Goal: Task Accomplishment & Management: Complete application form

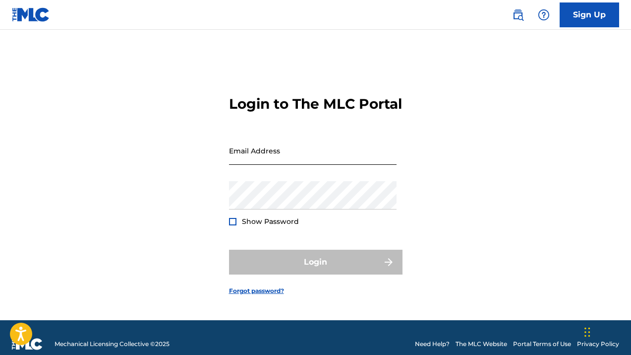
click at [281, 156] on input "Email Address" at bounding box center [313, 150] width 168 height 28
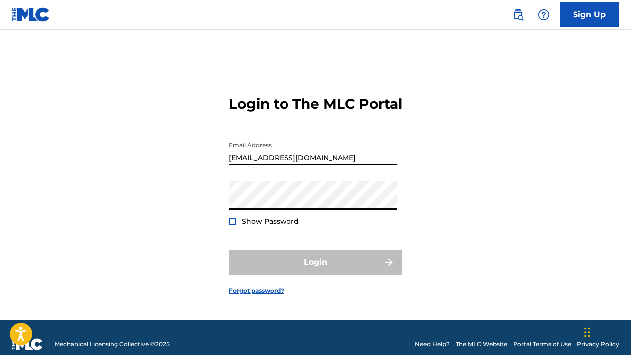
type input "[EMAIL_ADDRESS][DOMAIN_NAME]"
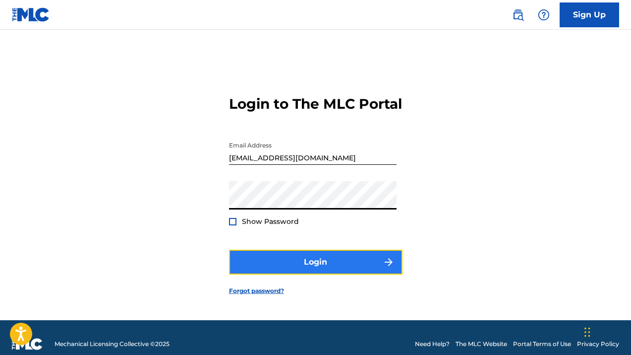
click at [320, 269] on button "Login" at bounding box center [316, 262] width 174 height 25
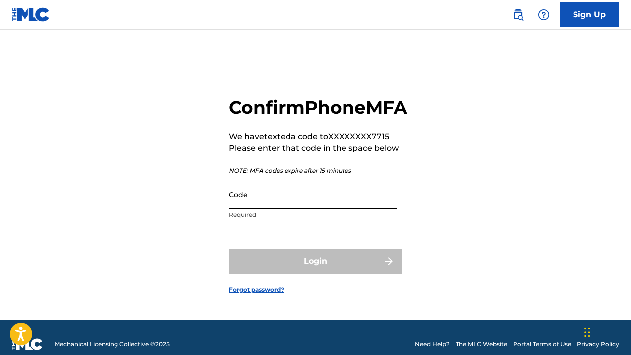
click at [266, 208] on input "Code" at bounding box center [313, 194] width 168 height 28
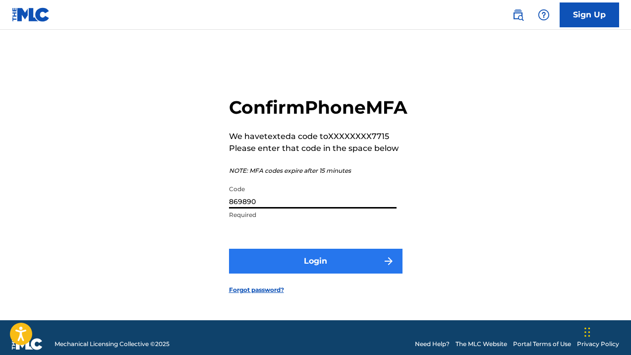
type input "869890"
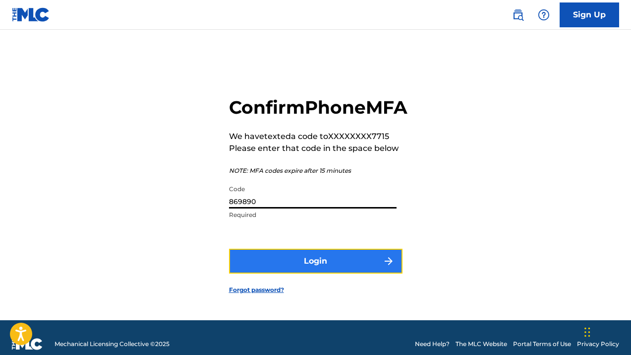
click at [308, 271] on button "Login" at bounding box center [316, 261] width 174 height 25
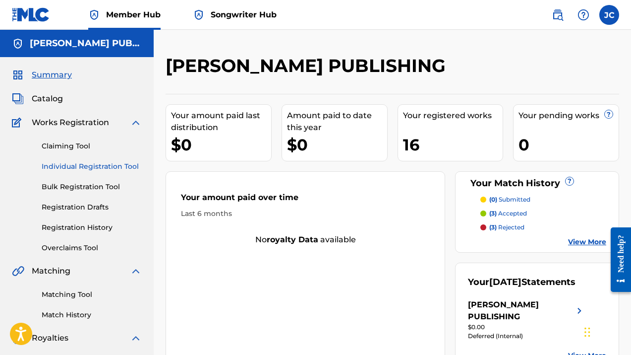
click at [91, 166] on link "Individual Registration Tool" at bounding box center [92, 166] width 100 height 10
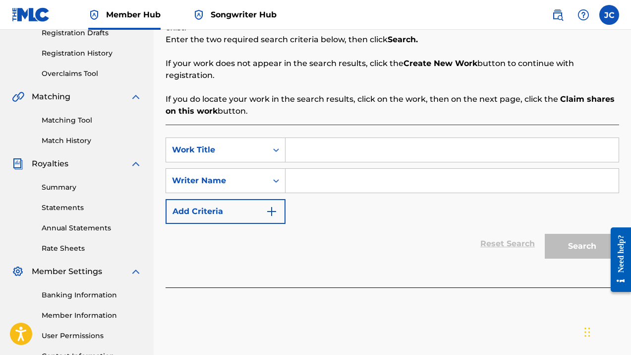
scroll to position [169, 0]
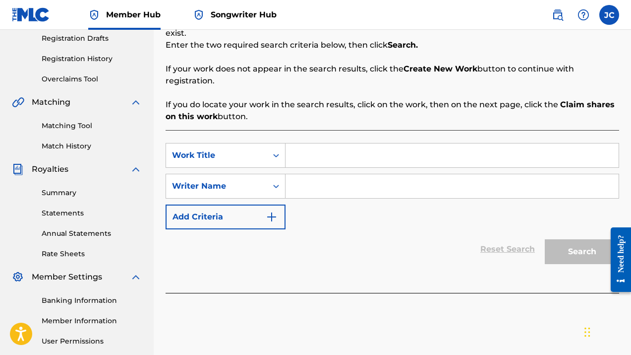
click at [317, 145] on input "Search Form" at bounding box center [452, 155] width 333 height 24
type input "WHY TESTIFY"
click at [281, 181] on icon "Search Form" at bounding box center [276, 186] width 10 height 10
click at [303, 175] on input "Search Form" at bounding box center [452, 186] width 333 height 24
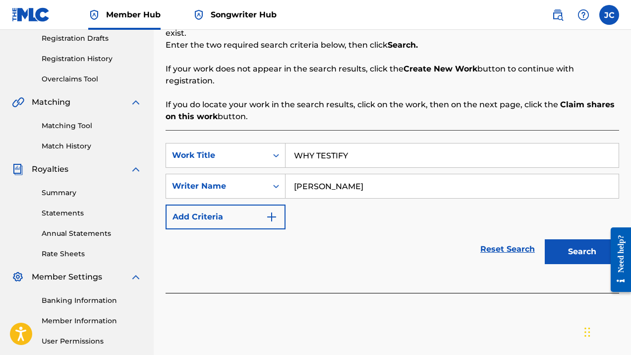
click at [545, 239] on button "Search" at bounding box center [582, 251] width 74 height 25
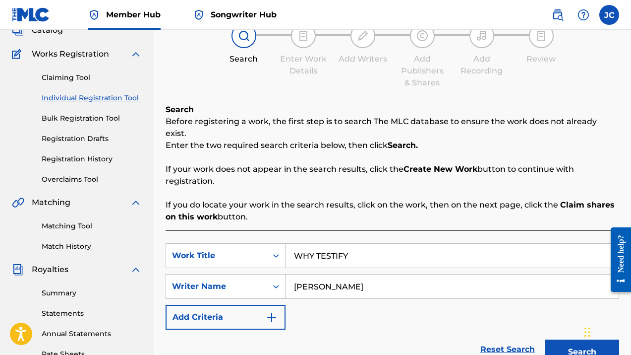
scroll to position [229, 0]
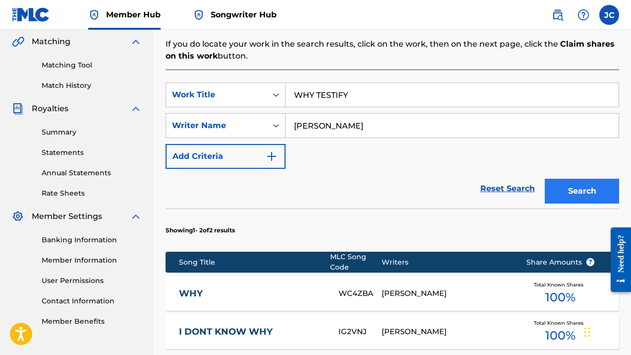
type input "[PERSON_NAME]"
click at [578, 182] on button "Search" at bounding box center [582, 191] width 74 height 25
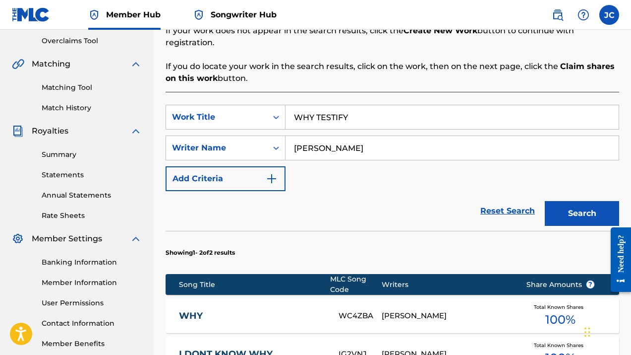
scroll to position [197, 0]
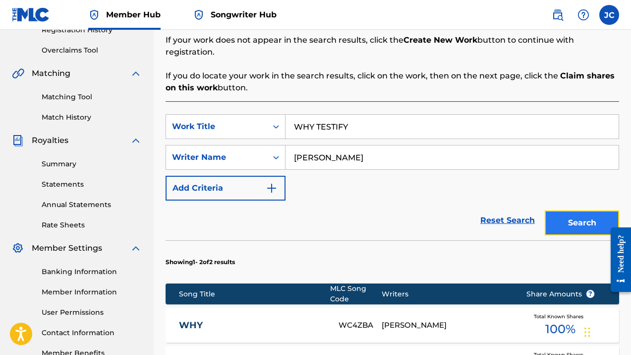
click at [587, 210] on button "Search" at bounding box center [582, 222] width 74 height 25
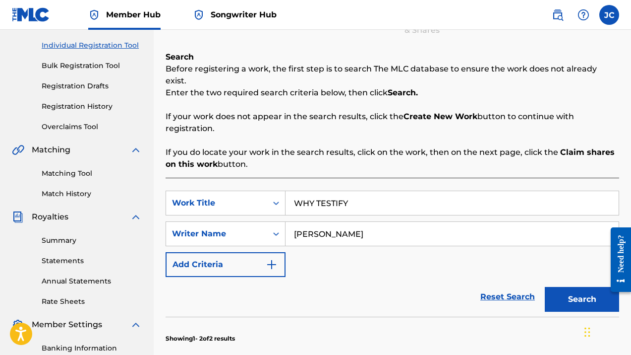
scroll to position [123, 0]
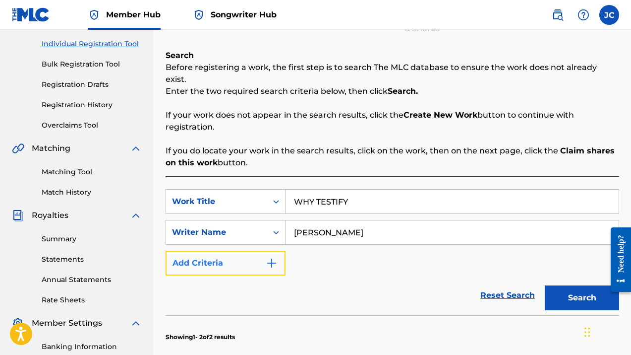
click at [283, 250] on button "Add Criteria" at bounding box center [226, 262] width 120 height 25
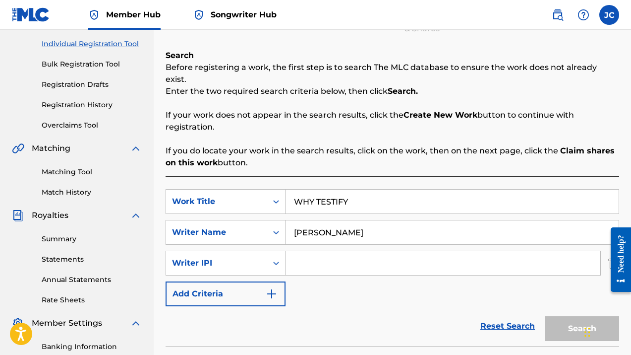
click at [309, 253] on input "Search Form" at bounding box center [443, 263] width 315 height 24
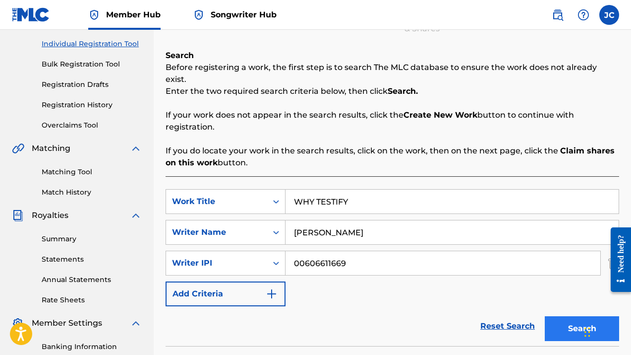
type input "00606611669"
click at [575, 316] on button "Search" at bounding box center [582, 328] width 74 height 25
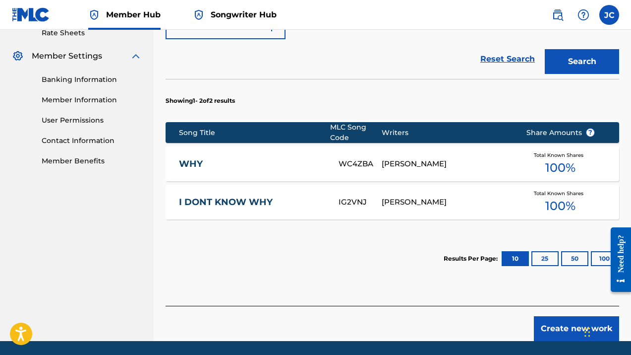
scroll to position [411, 0]
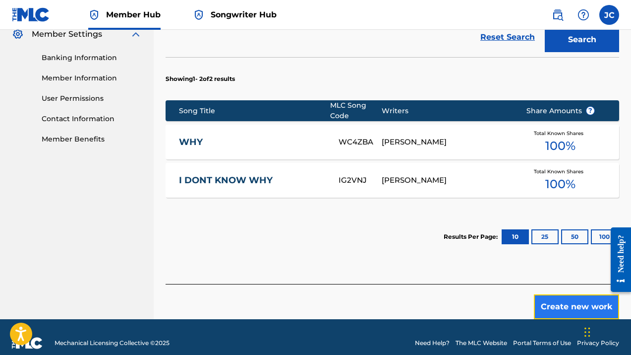
click at [572, 297] on button "Create new work" at bounding box center [576, 306] width 85 height 25
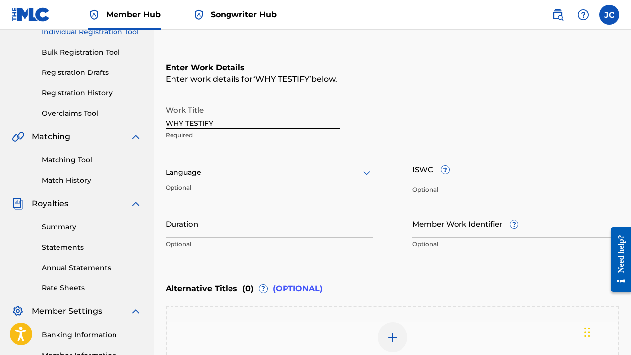
scroll to position [134, 0]
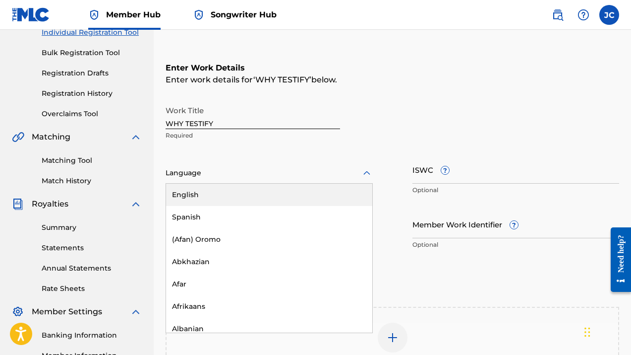
click at [369, 174] on icon at bounding box center [367, 173] width 12 height 12
click at [188, 193] on div "English" at bounding box center [269, 195] width 206 height 22
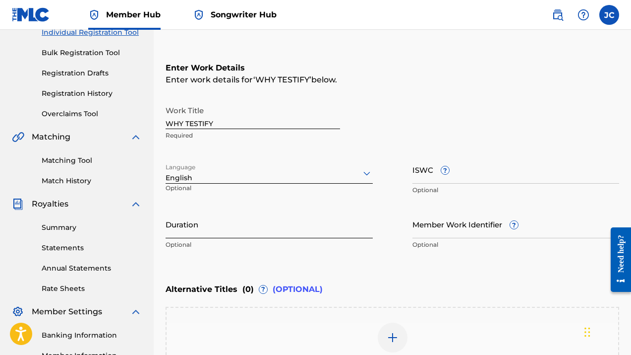
click at [240, 236] on input "Duration" at bounding box center [269, 224] width 207 height 28
type input "02:31"
click at [456, 231] on input "Member Work Identifier ?" at bounding box center [516, 224] width 207 height 28
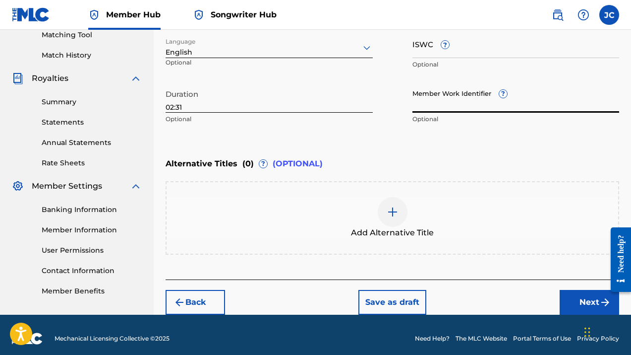
scroll to position [263, 0]
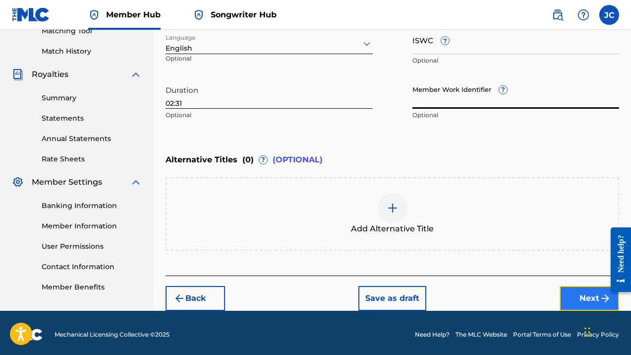
click at [581, 295] on button "Next" at bounding box center [590, 298] width 60 height 25
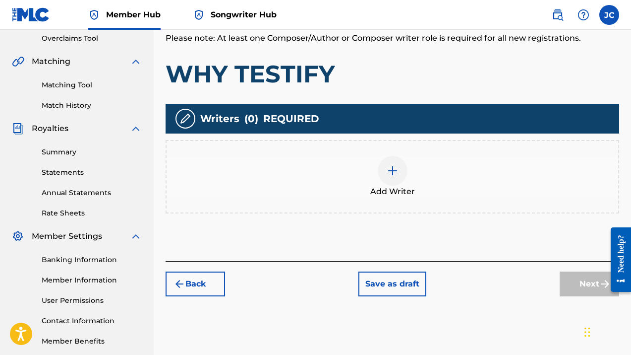
scroll to position [207, 0]
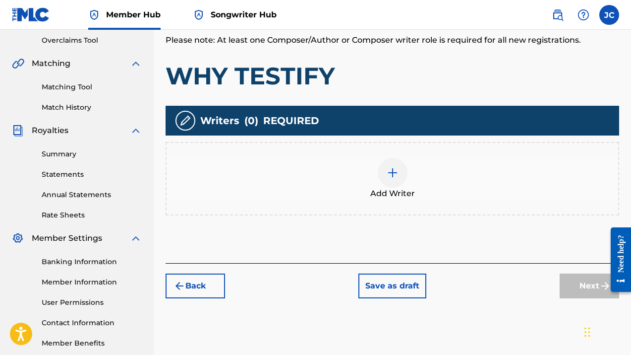
click at [390, 178] on img at bounding box center [393, 173] width 12 height 12
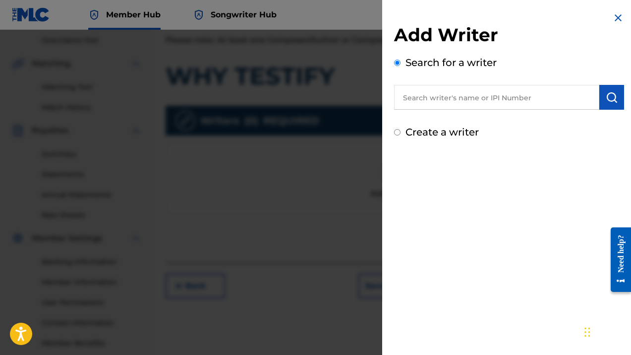
click at [447, 96] on input "text" at bounding box center [496, 97] width 205 height 25
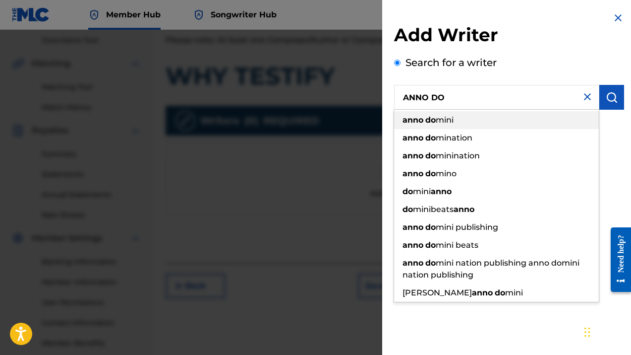
click at [451, 120] on span "mini" at bounding box center [445, 119] width 18 height 9
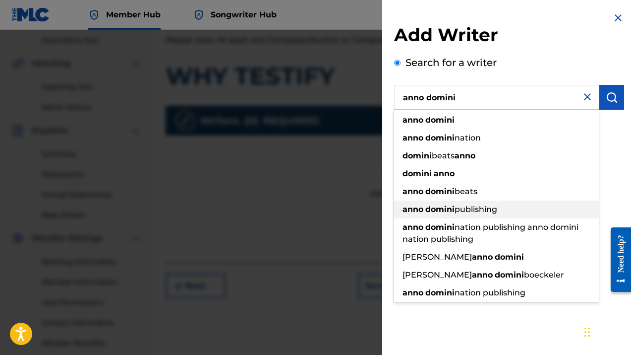
type input "anno domini"
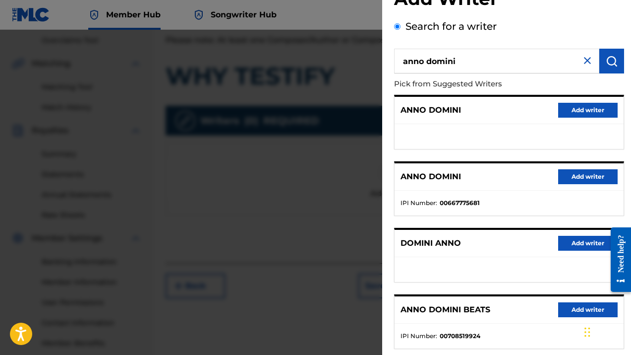
scroll to position [37, 0]
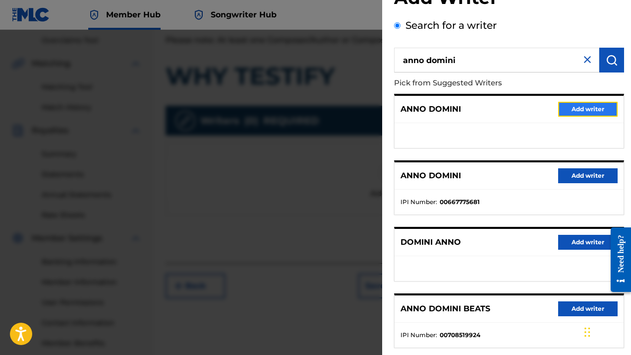
click at [596, 107] on button "Add writer" at bounding box center [589, 109] width 60 height 15
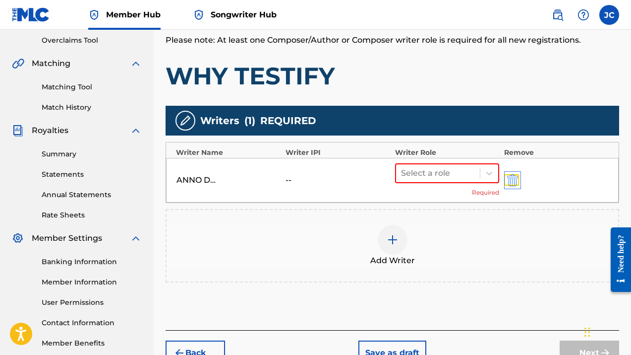
click at [512, 178] on img "submit" at bounding box center [512, 180] width 11 height 12
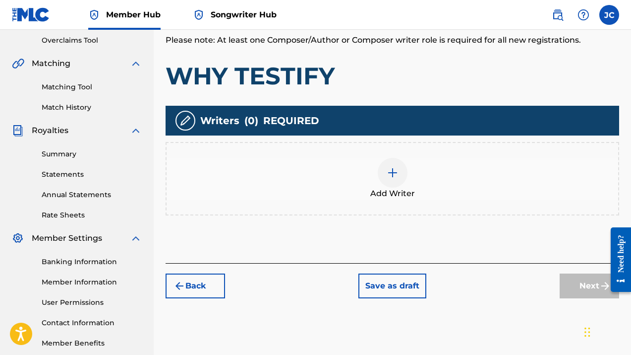
click at [396, 179] on div at bounding box center [393, 173] width 30 height 30
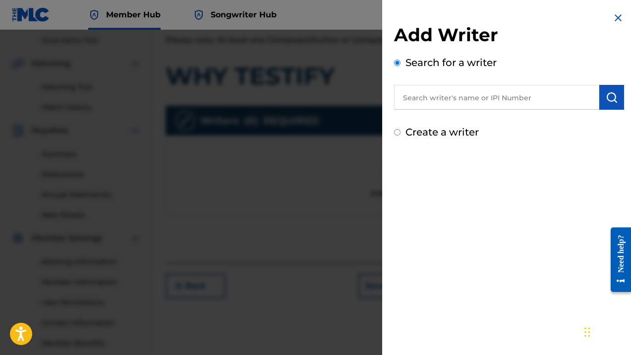
click at [396, 129] on input "Create a writer" at bounding box center [397, 132] width 6 height 6
radio input "false"
radio input "true"
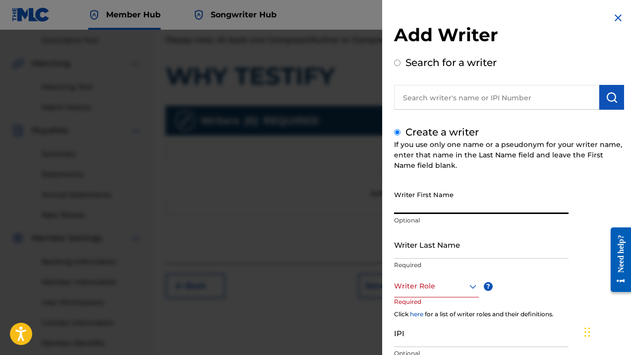
click at [429, 212] on input "Writer First Name" at bounding box center [481, 200] width 175 height 28
type input "ANNO"
click at [411, 247] on input "Writer Last Name" at bounding box center [481, 244] width 175 height 28
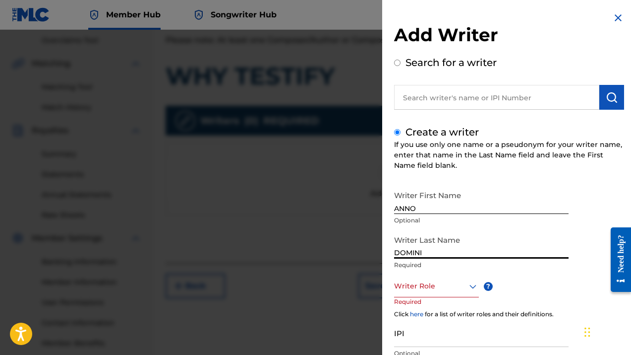
type input "DOMINI"
click at [471, 288] on icon at bounding box center [473, 286] width 12 height 12
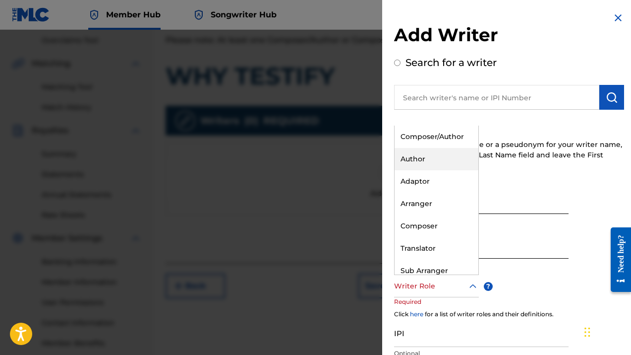
click at [421, 159] on div "Author" at bounding box center [437, 159] width 84 height 22
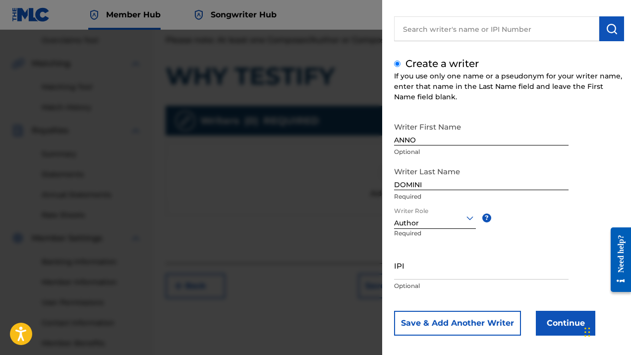
scroll to position [76, 0]
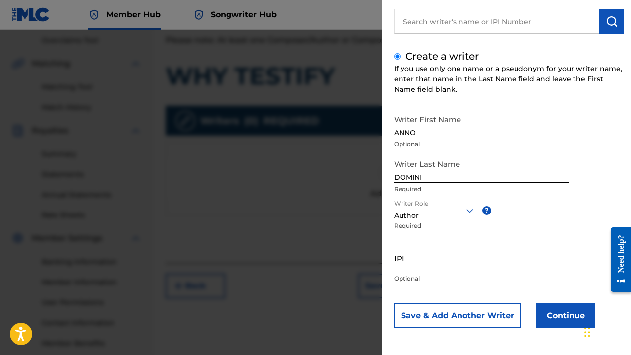
click at [470, 209] on icon at bounding box center [470, 210] width 12 height 12
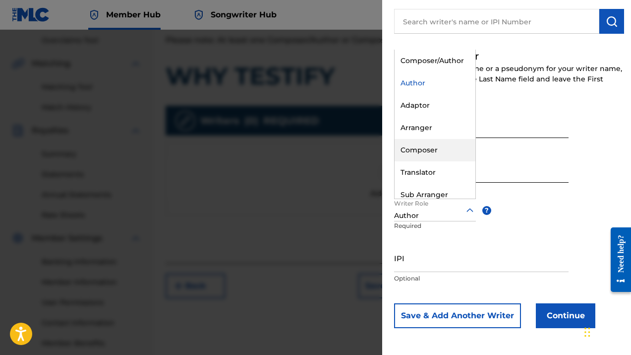
click at [419, 149] on div "Composer" at bounding box center [435, 150] width 81 height 22
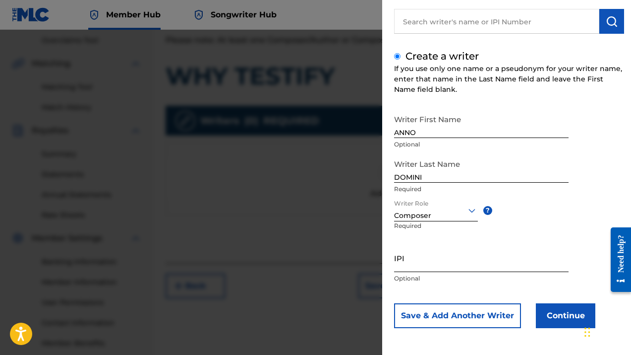
scroll to position [236, 0]
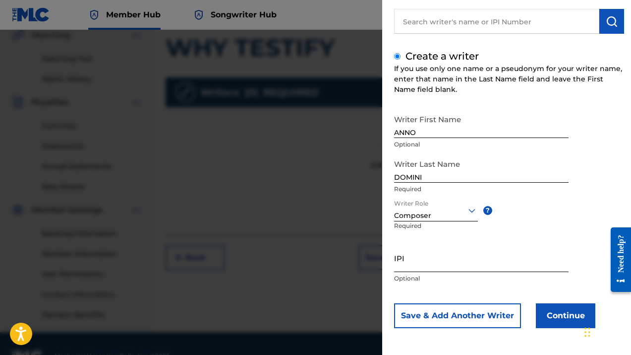
click at [415, 269] on input "IPI" at bounding box center [481, 258] width 175 height 28
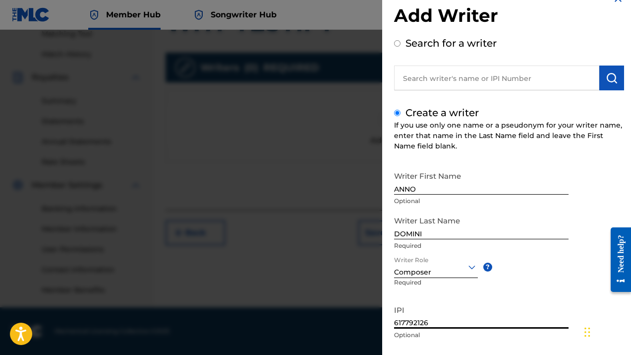
scroll to position [76, 0]
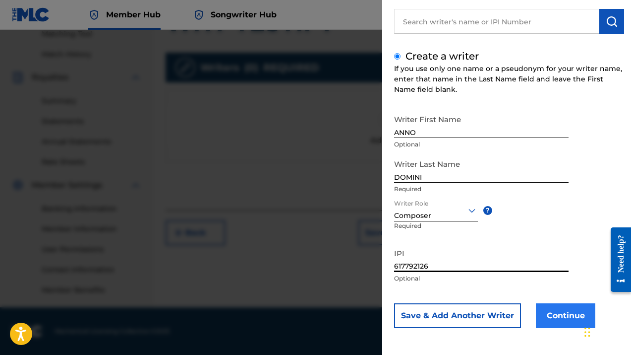
type input "617792126"
click at [560, 316] on button "Continue" at bounding box center [566, 315] width 60 height 25
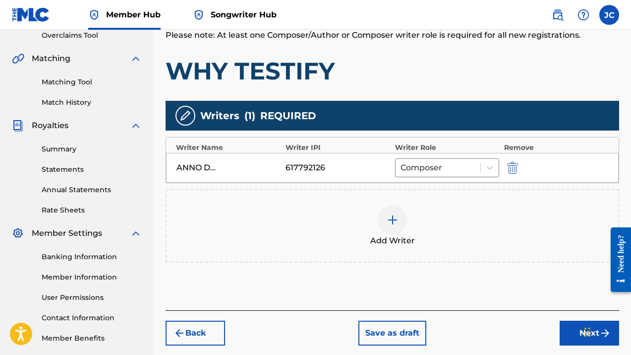
scroll to position [215, 0]
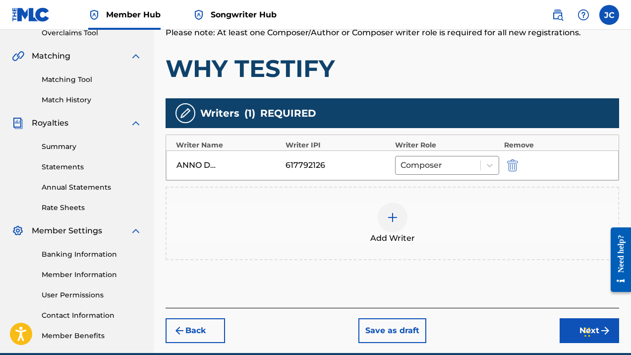
click at [394, 217] on img at bounding box center [393, 217] width 12 height 12
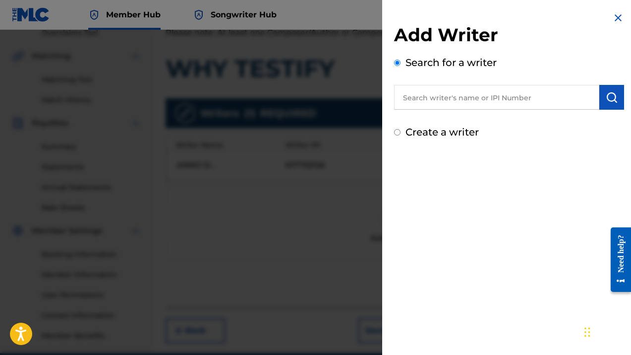
click at [436, 99] on input "text" at bounding box center [496, 97] width 205 height 25
type input "[PERSON_NAME]"
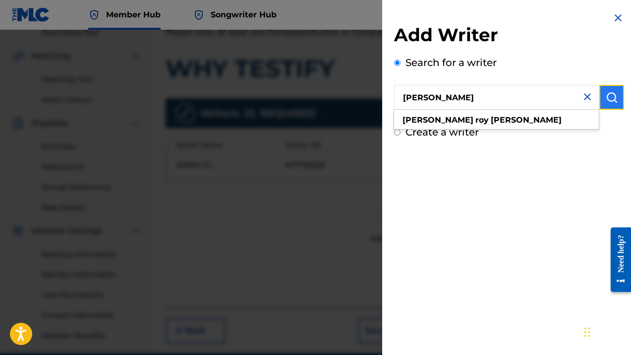
click at [608, 99] on img "submit" at bounding box center [612, 97] width 12 height 12
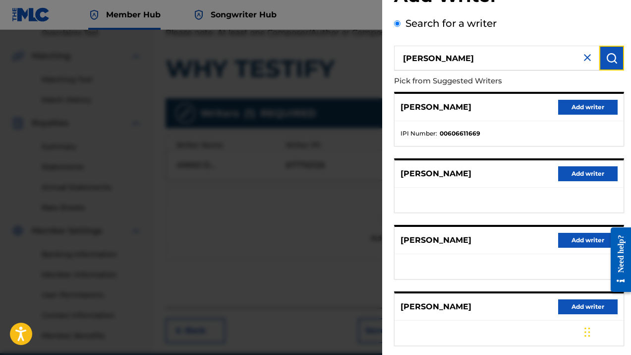
scroll to position [39, 0]
click at [584, 107] on button "Add writer" at bounding box center [589, 107] width 60 height 15
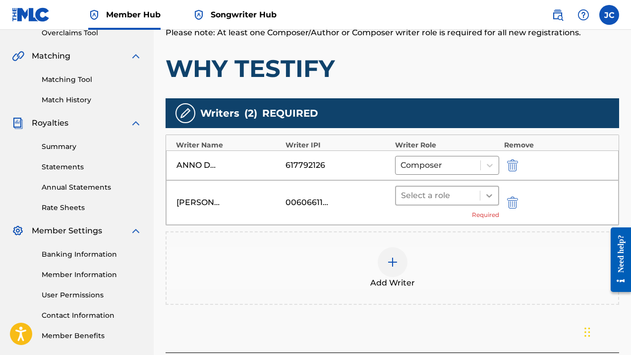
click at [489, 194] on icon at bounding box center [490, 195] width 10 height 10
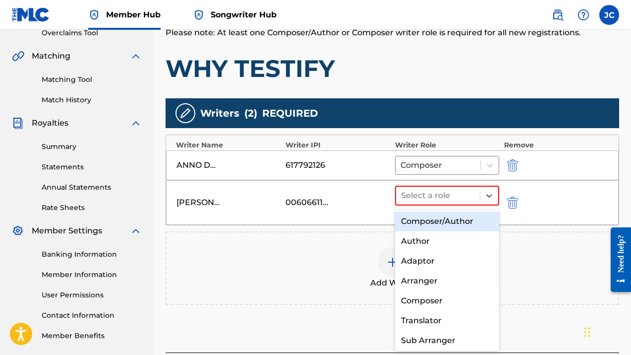
click at [440, 220] on div "Composer/Author" at bounding box center [447, 221] width 104 height 20
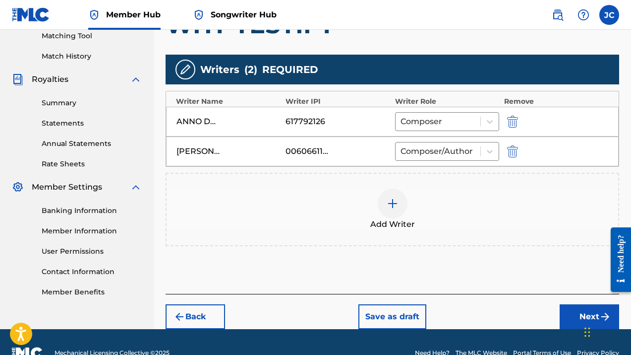
scroll to position [280, 0]
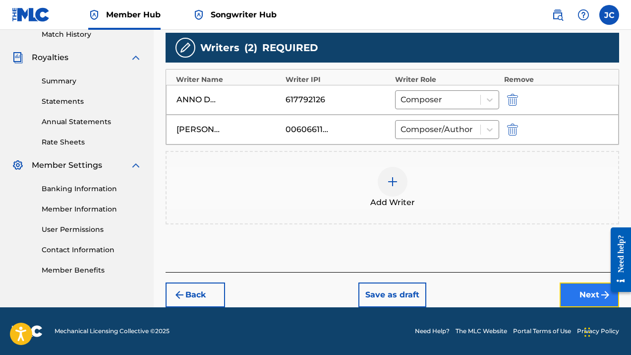
click at [585, 293] on button "Next" at bounding box center [590, 294] width 60 height 25
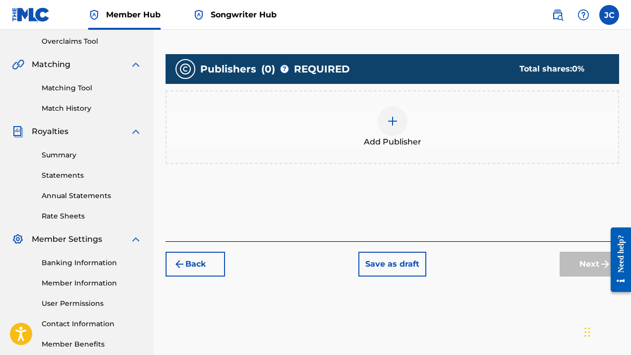
scroll to position [209, 0]
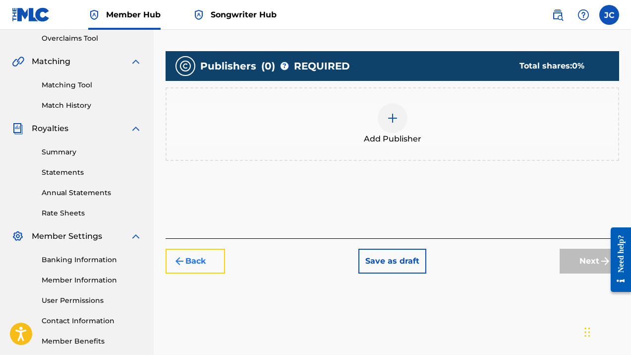
click at [208, 257] on button "Back" at bounding box center [196, 261] width 60 height 25
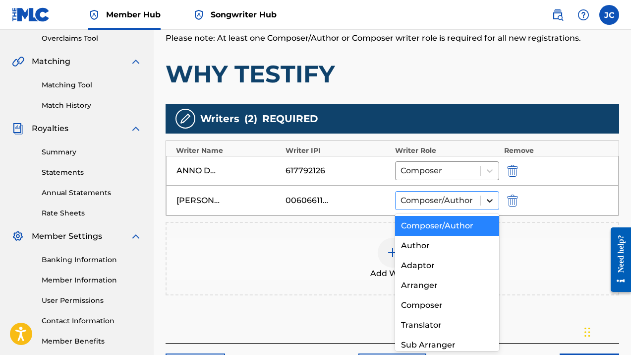
click at [492, 202] on icon at bounding box center [490, 200] width 10 height 10
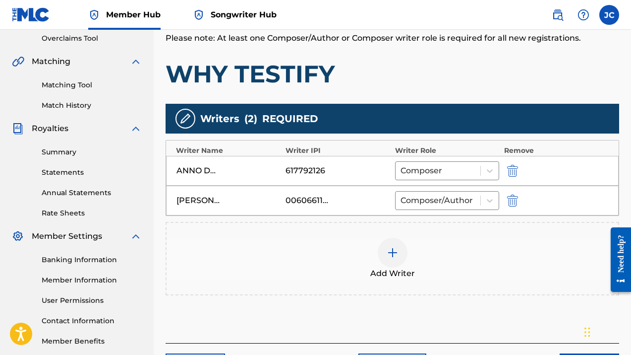
click at [547, 282] on div "Add Writer" at bounding box center [393, 258] width 454 height 73
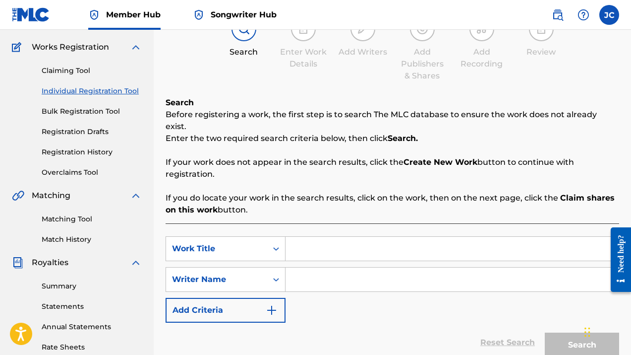
scroll to position [77, 0]
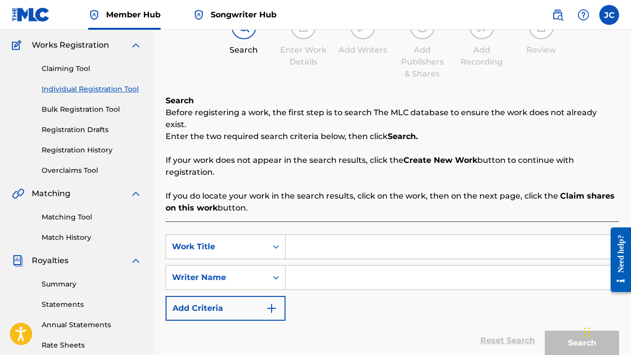
click at [306, 240] on input "Search Form" at bounding box center [452, 247] width 333 height 24
type input "WHY TESTIFY"
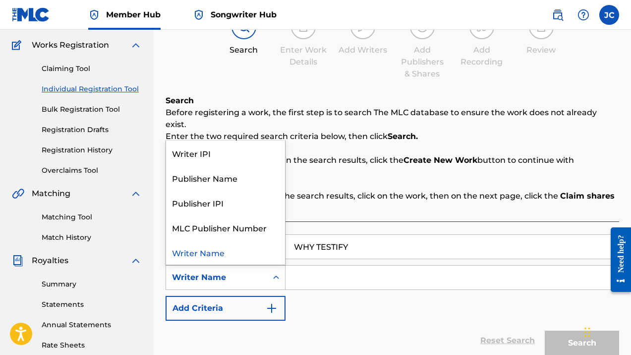
click at [273, 272] on icon "Search Form" at bounding box center [276, 277] width 10 height 10
click at [350, 302] on div "SearchWithCriteriae0582240-485a-4c07-9801-4d2675592c5d Work Title WHY TESTIFY S…" at bounding box center [393, 277] width 454 height 86
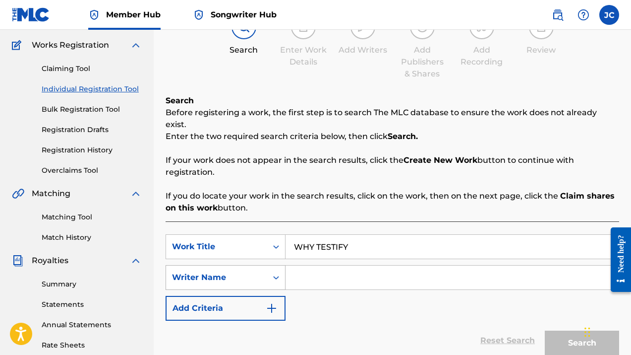
click at [278, 272] on icon "Search Form" at bounding box center [276, 277] width 10 height 10
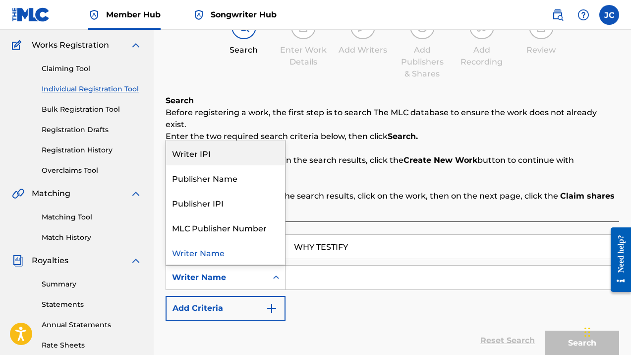
click at [198, 141] on div "Writer IPI" at bounding box center [225, 152] width 119 height 25
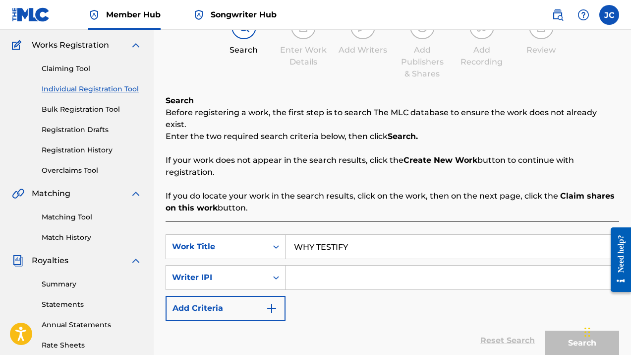
click at [310, 267] on input "Search Form" at bounding box center [452, 277] width 333 height 24
type input "[PERSON_NAME]"
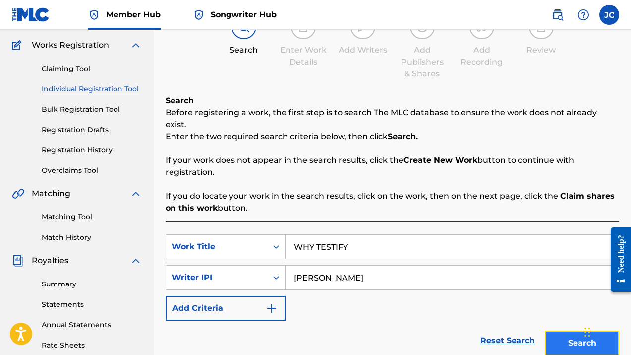
click at [564, 335] on button "Search" at bounding box center [582, 342] width 74 height 25
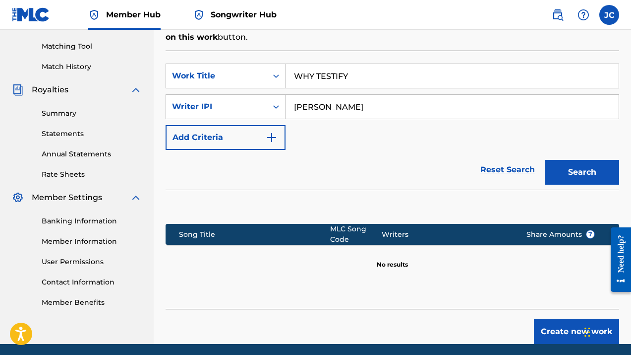
scroll to position [273, 0]
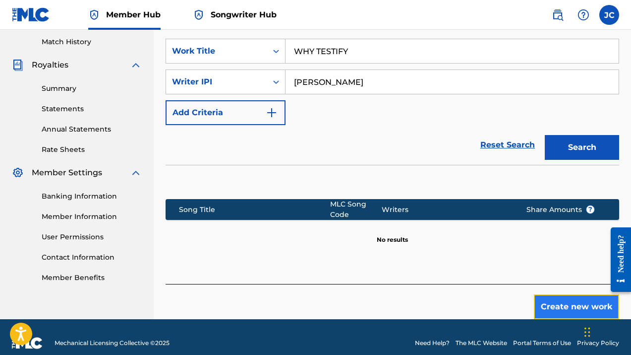
click at [572, 294] on button "Create new work" at bounding box center [576, 306] width 85 height 25
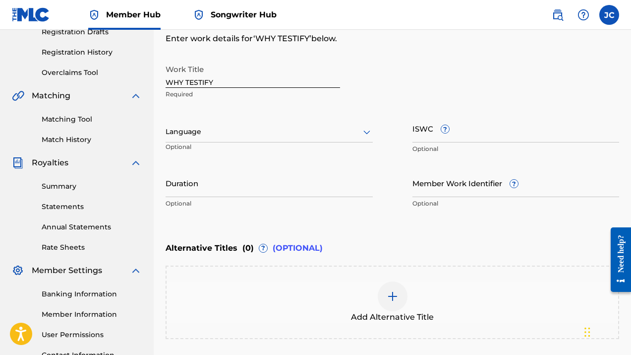
scroll to position [181, 0]
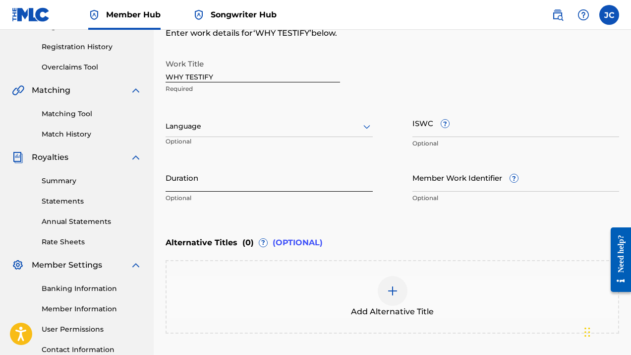
click at [211, 187] on input "Duration" at bounding box center [269, 177] width 207 height 28
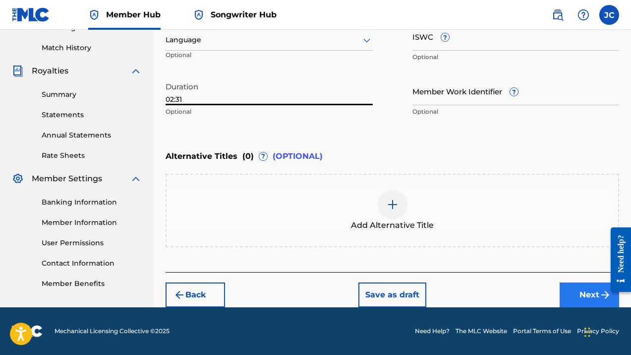
type input "02:31"
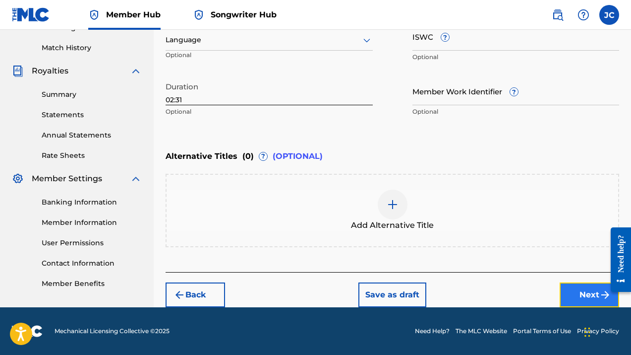
click at [591, 296] on button "Next" at bounding box center [590, 294] width 60 height 25
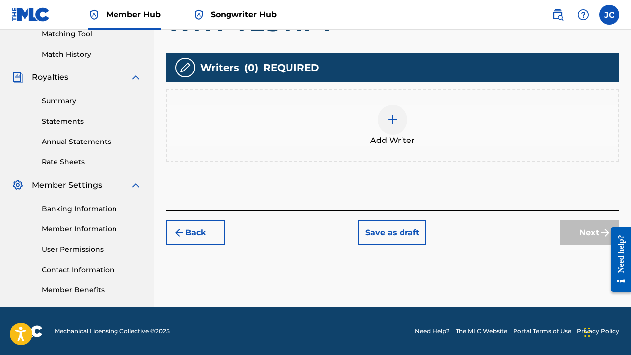
scroll to position [252, 0]
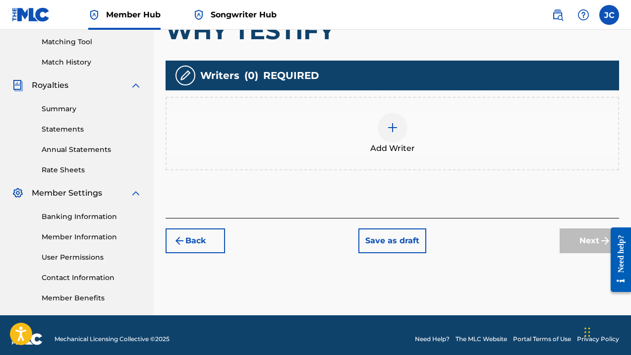
click at [390, 127] on img at bounding box center [393, 128] width 12 height 12
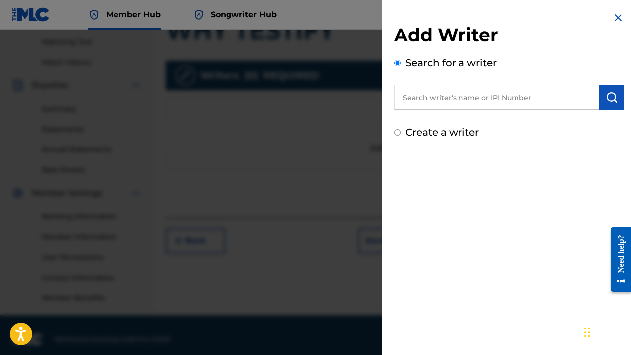
click at [499, 94] on input "text" at bounding box center [496, 97] width 205 height 25
type input "[PERSON_NAME]"
click at [615, 102] on button "submit" at bounding box center [612, 97] width 25 height 25
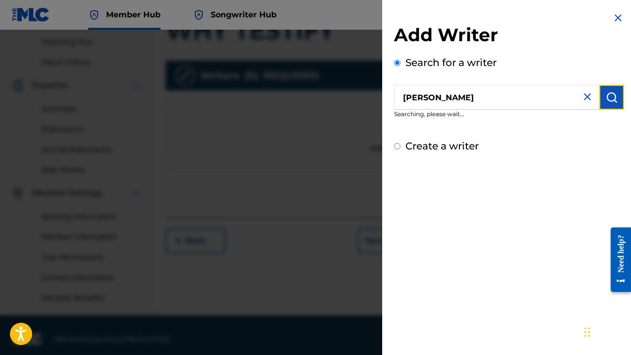
scroll to position [260, 0]
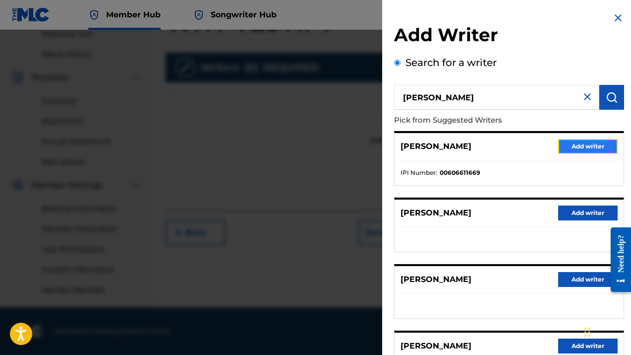
click at [578, 143] on button "Add writer" at bounding box center [589, 146] width 60 height 15
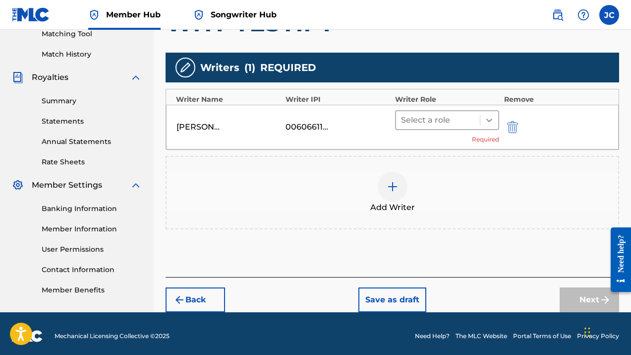
click at [492, 121] on icon at bounding box center [490, 120] width 10 height 10
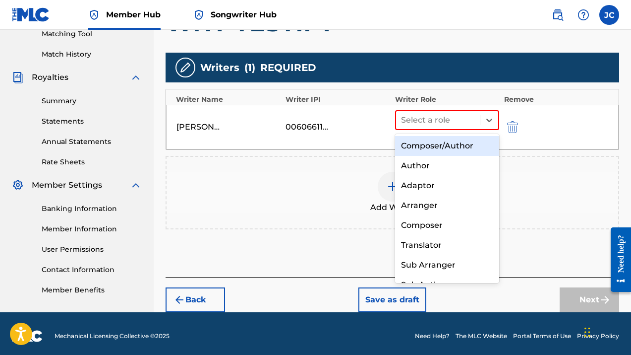
click at [453, 145] on div "Composer/Author" at bounding box center [447, 146] width 104 height 20
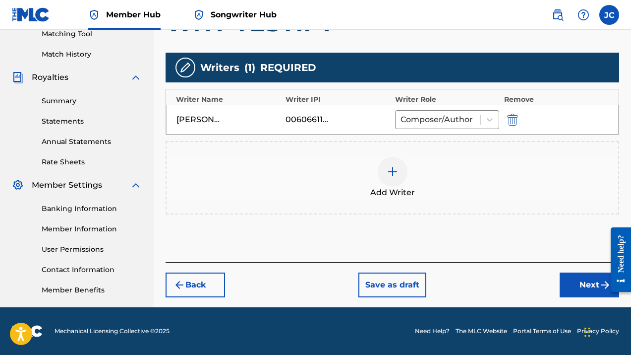
click at [392, 174] on img at bounding box center [393, 172] width 12 height 12
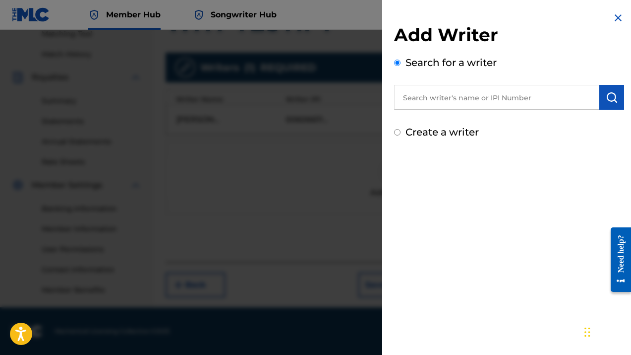
click at [396, 133] on input "Create a writer" at bounding box center [397, 132] width 6 height 6
radio input "false"
radio input "true"
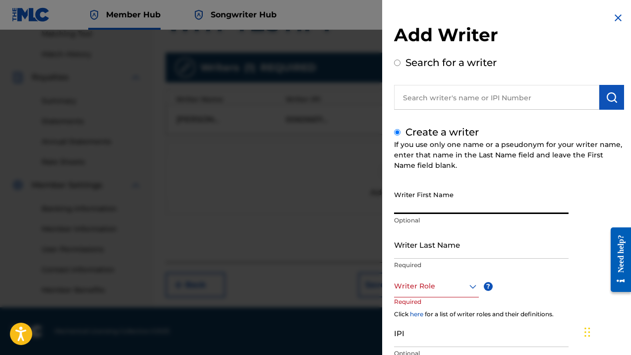
click at [425, 205] on input "Writer First Name" at bounding box center [481, 200] width 175 height 28
type input "ANNO"
click at [421, 249] on input "Writer Last Name" at bounding box center [481, 244] width 175 height 28
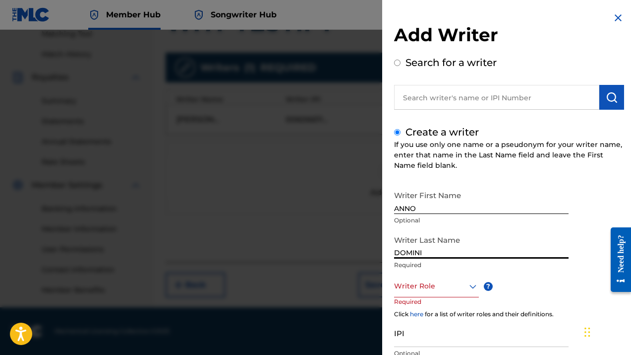
type input "DOMINI"
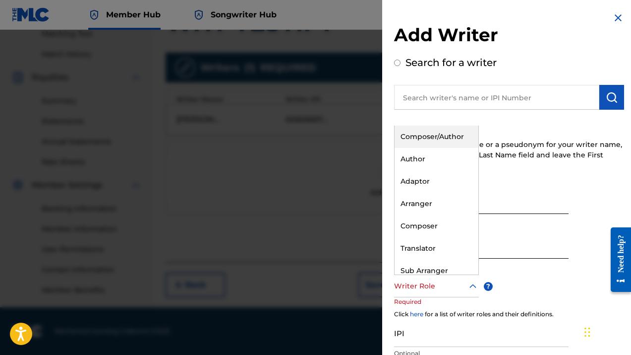
click at [472, 284] on icon at bounding box center [473, 286] width 12 height 12
click at [419, 226] on div "Composer" at bounding box center [437, 225] width 84 height 22
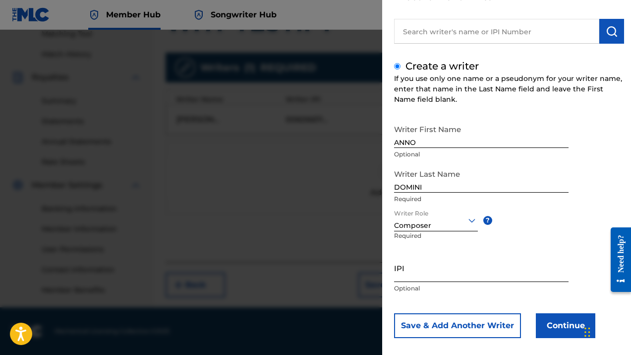
scroll to position [76, 0]
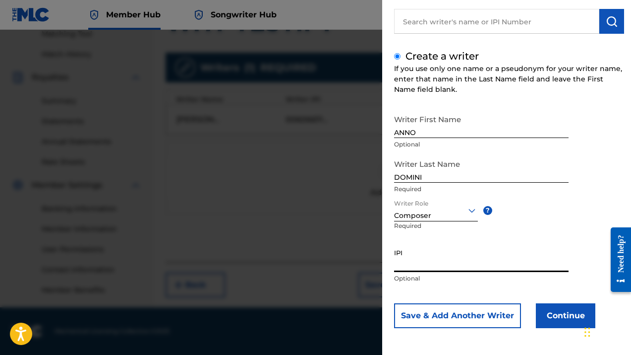
click at [419, 262] on input "IPI" at bounding box center [481, 258] width 175 height 28
type input "617792126"
click at [563, 313] on button "Continue" at bounding box center [566, 315] width 60 height 25
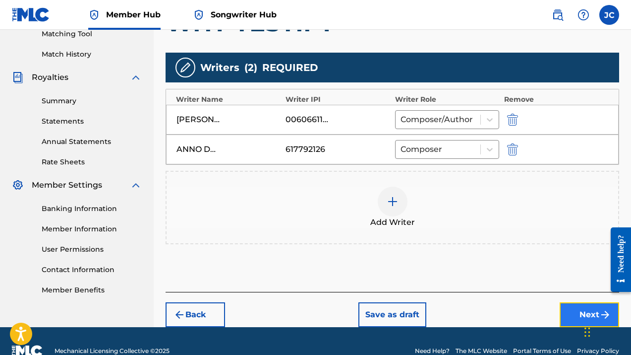
click at [581, 315] on button "Next" at bounding box center [590, 314] width 60 height 25
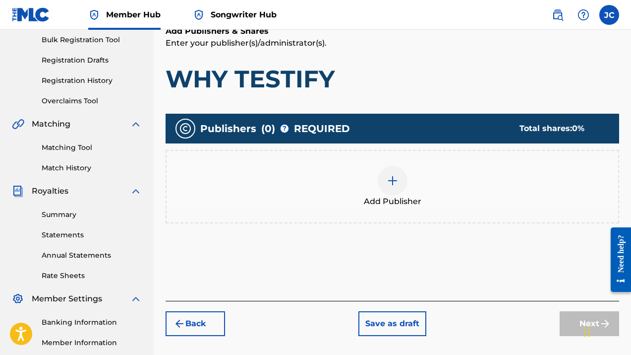
scroll to position [149, 0]
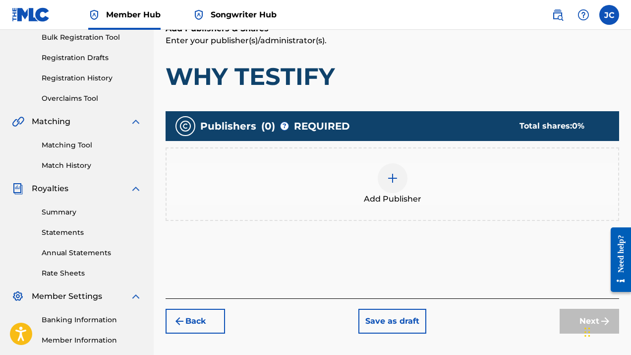
click at [393, 177] on img at bounding box center [393, 178] width 12 height 12
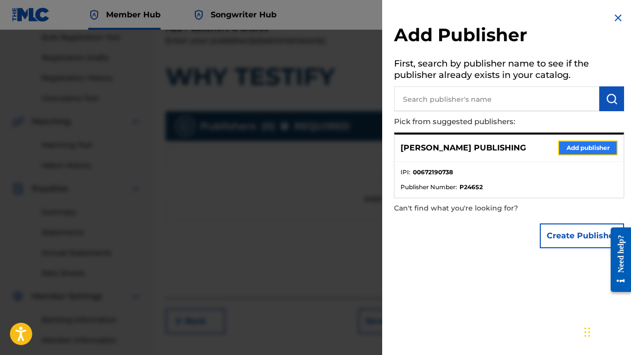
click at [578, 147] on button "Add publisher" at bounding box center [589, 147] width 60 height 15
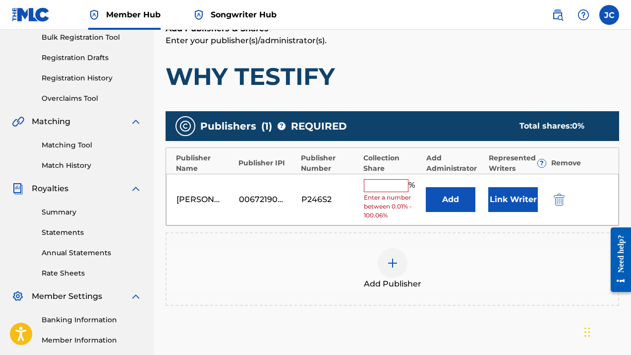
click at [385, 187] on input "text" at bounding box center [386, 185] width 45 height 13
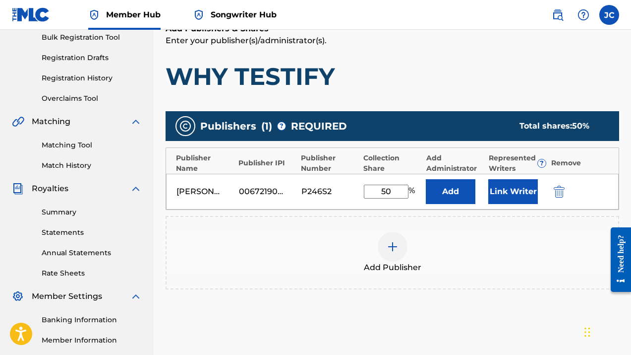
type input "50"
click at [391, 249] on img at bounding box center [393, 247] width 12 height 12
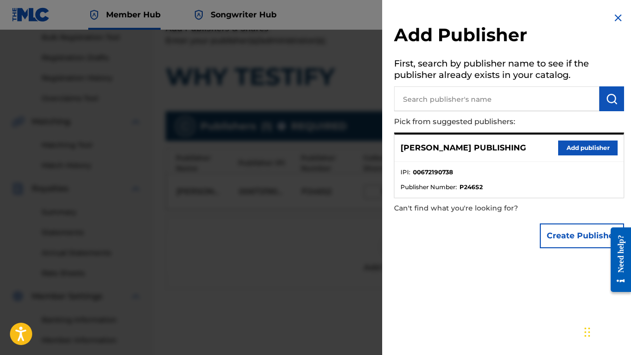
click at [616, 14] on img at bounding box center [619, 18] width 12 height 12
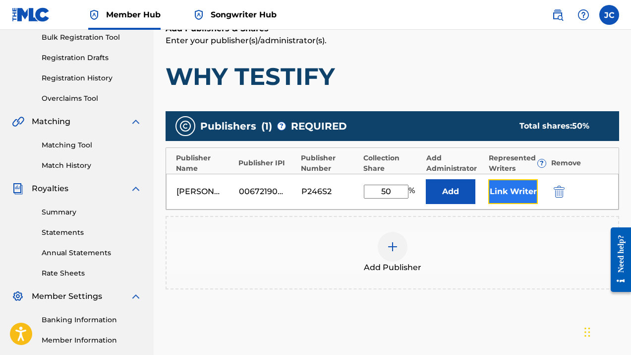
click at [510, 189] on button "Link Writer" at bounding box center [514, 191] width 50 height 25
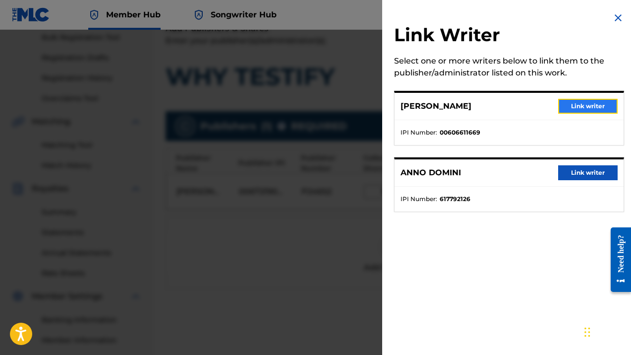
click at [571, 102] on button "Link writer" at bounding box center [589, 106] width 60 height 15
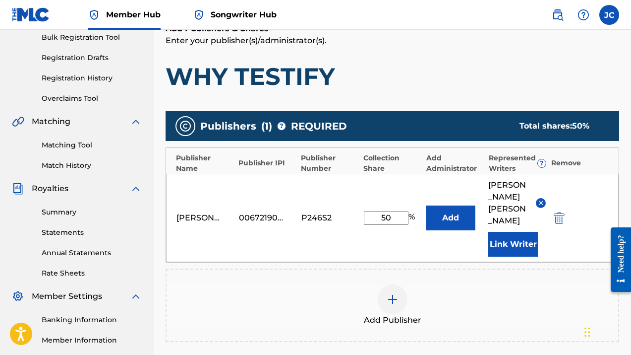
click at [395, 293] on img at bounding box center [393, 299] width 12 height 12
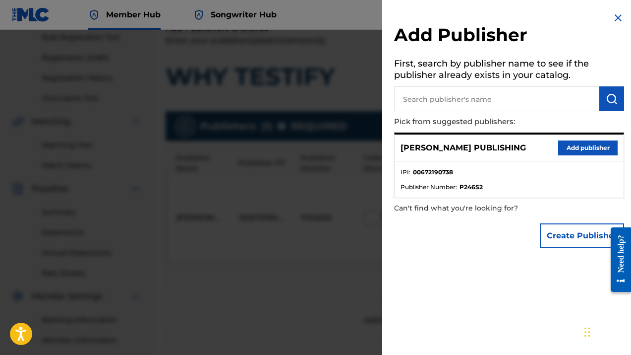
click at [439, 103] on input "text" at bounding box center [496, 98] width 205 height 25
type input "ANNO DOMINI"
click at [610, 101] on img "submit" at bounding box center [612, 99] width 12 height 12
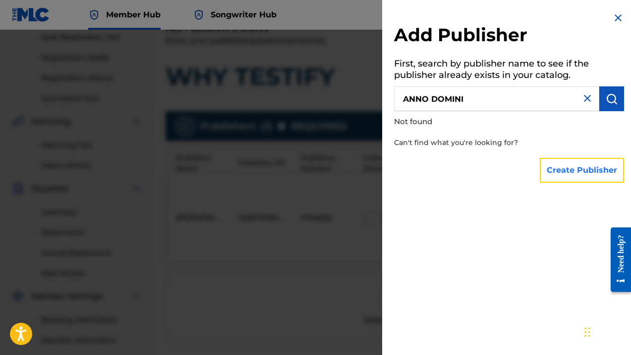
click at [582, 173] on button "Create Publisher" at bounding box center [582, 170] width 84 height 25
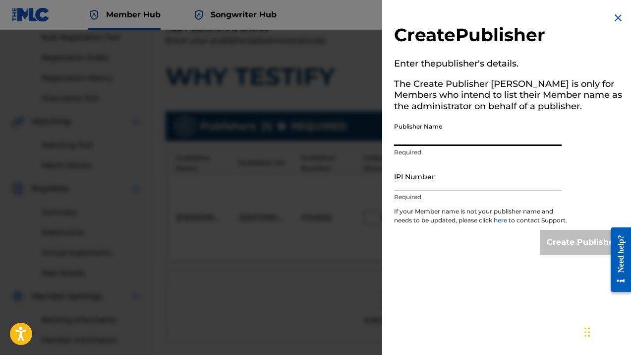
click at [429, 137] on input "Publisher Name" at bounding box center [478, 132] width 168 height 28
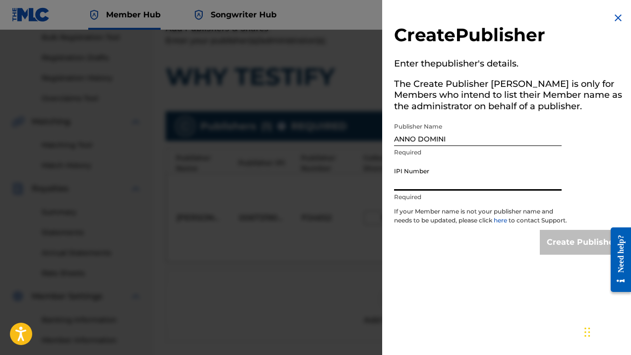
click at [423, 186] on input "IPI Number" at bounding box center [478, 176] width 168 height 28
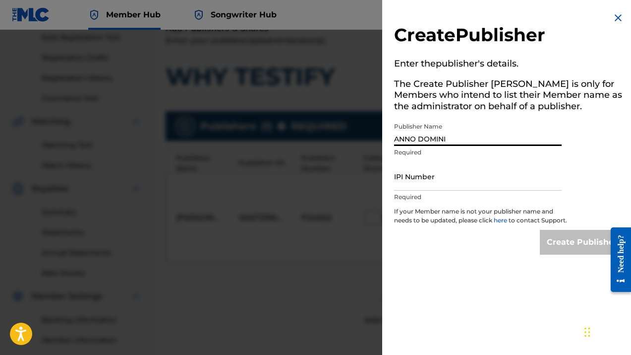
click at [449, 140] on input "ANNO DOMINI" at bounding box center [478, 132] width 168 height 28
type input "ANNO DOMINI NATION PUBLISHING"
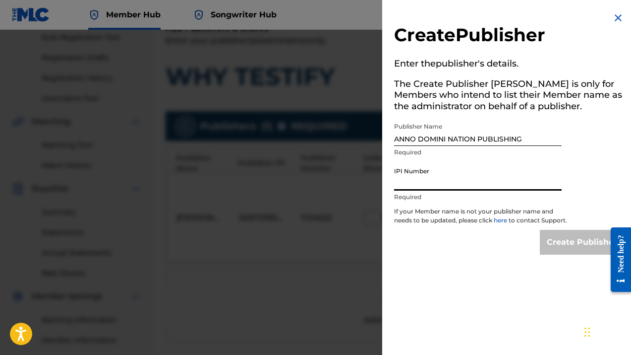
click at [413, 183] on input "IPI Number" at bounding box center [478, 176] width 168 height 28
type input "01160786254"
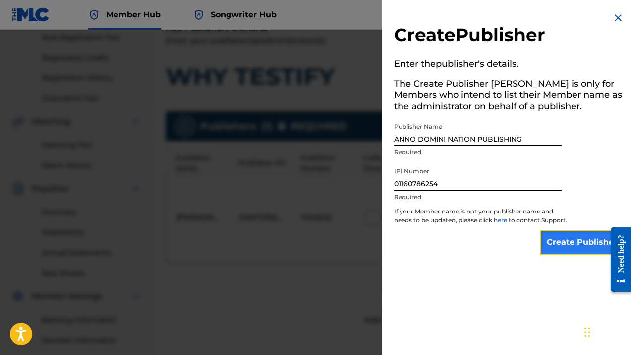
click at [568, 248] on input "Create Publisher" at bounding box center [582, 242] width 84 height 25
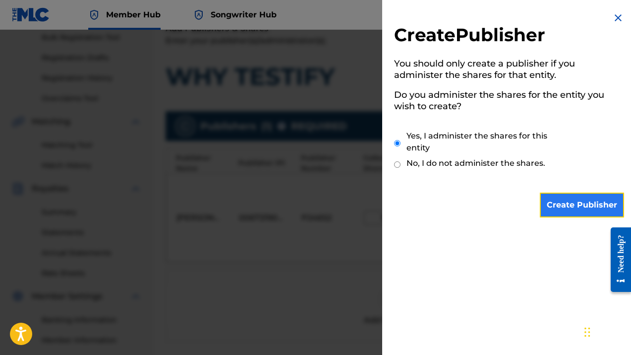
click at [604, 202] on input "Create Publisher" at bounding box center [582, 204] width 84 height 25
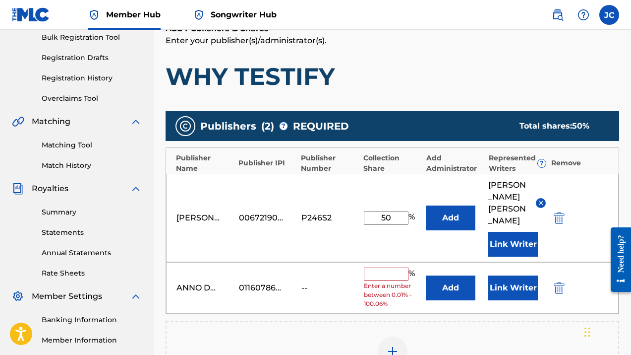
click at [378, 267] on input "text" at bounding box center [386, 273] width 45 height 13
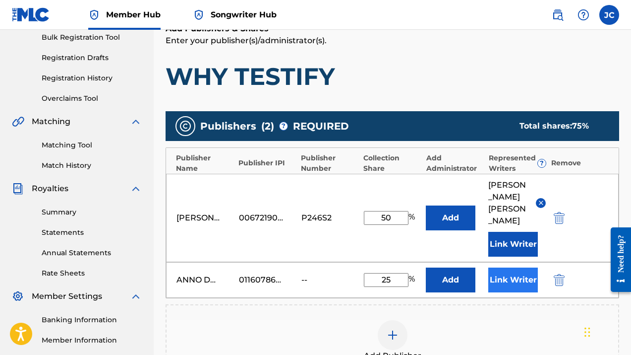
type input "25"
click at [514, 272] on button "Link Writer" at bounding box center [514, 279] width 50 height 25
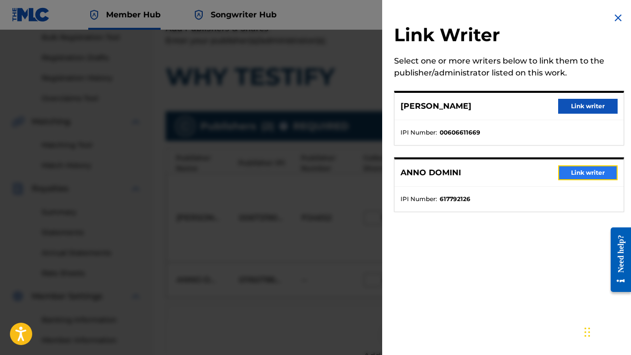
click at [583, 174] on button "Link writer" at bounding box center [589, 172] width 60 height 15
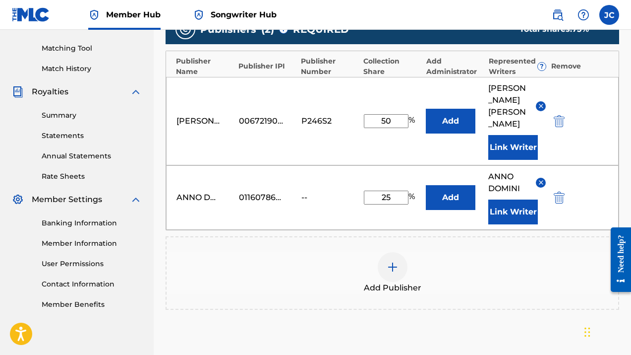
scroll to position [249, 0]
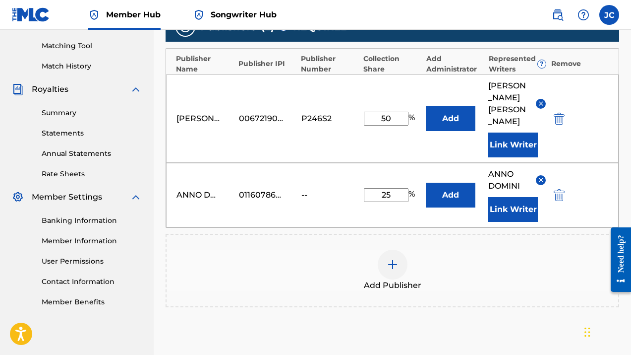
click at [396, 258] on img at bounding box center [393, 264] width 12 height 12
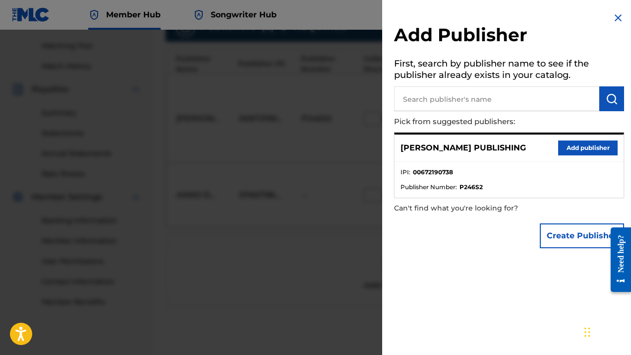
click at [437, 101] on input "text" at bounding box center [496, 98] width 205 height 25
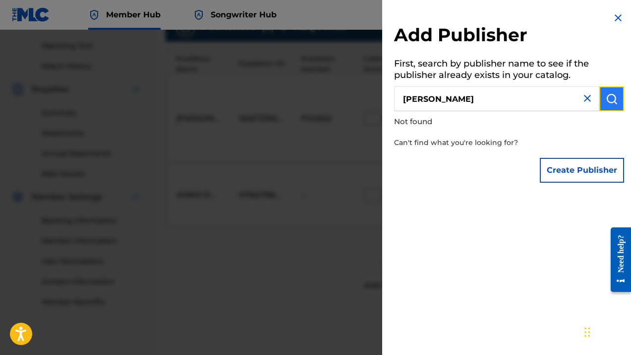
click at [615, 103] on button "submit" at bounding box center [612, 98] width 25 height 25
click at [602, 98] on button "submit" at bounding box center [612, 98] width 25 height 25
click at [481, 101] on input "[PERSON_NAME]" at bounding box center [496, 98] width 205 height 25
type input "[PERSON_NAME]. 00383846226"
click at [606, 98] on img "submit" at bounding box center [612, 99] width 12 height 12
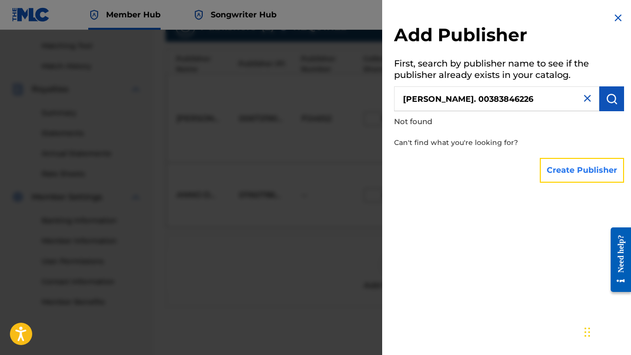
click at [579, 170] on button "Create Publisher" at bounding box center [582, 170] width 84 height 25
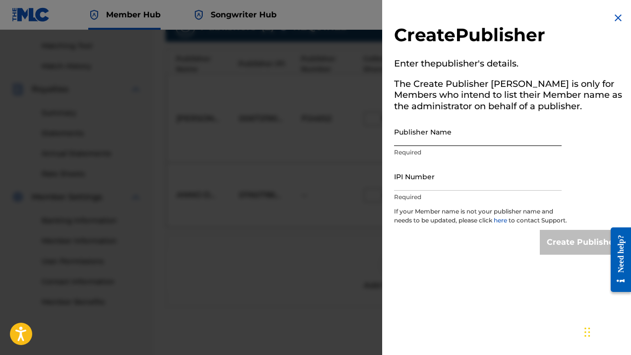
click at [444, 135] on input "Publisher Name" at bounding box center [478, 132] width 168 height 28
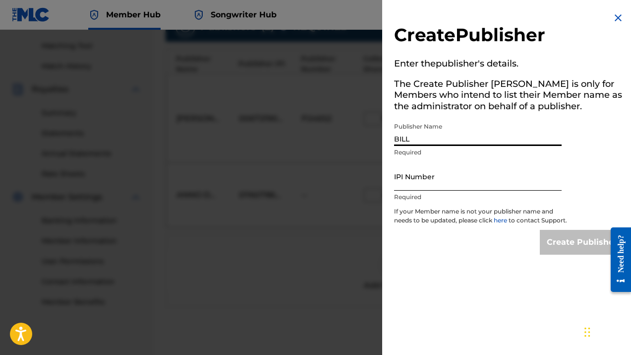
type input "[PERSON_NAME]"
click at [421, 187] on input "IPI Number" at bounding box center [478, 176] width 168 height 28
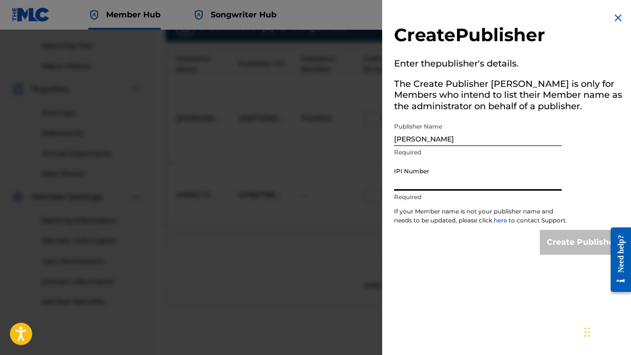
type input "00383846226"
click at [561, 250] on input "Create Publisher" at bounding box center [582, 242] width 84 height 25
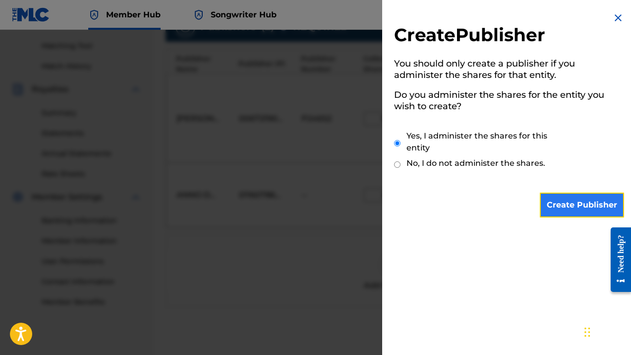
click at [578, 206] on input "Create Publisher" at bounding box center [582, 204] width 84 height 25
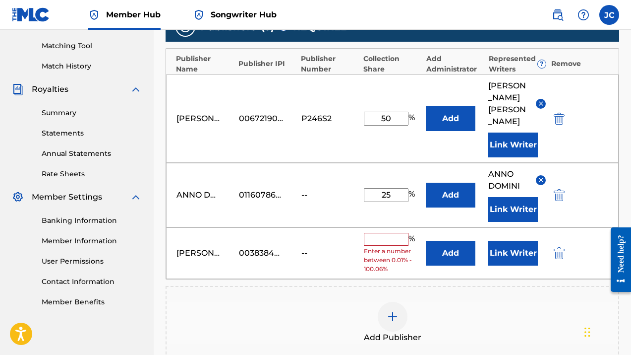
click at [379, 233] on input "text" at bounding box center [386, 239] width 45 height 13
type input "25"
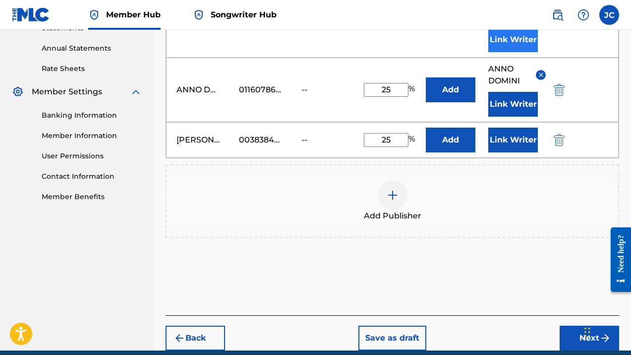
scroll to position [385, 0]
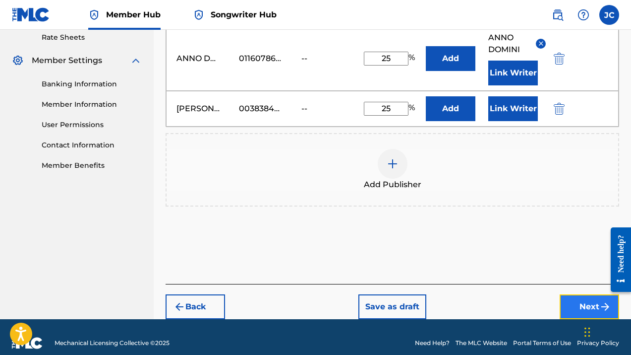
click at [577, 295] on button "Next" at bounding box center [590, 306] width 60 height 25
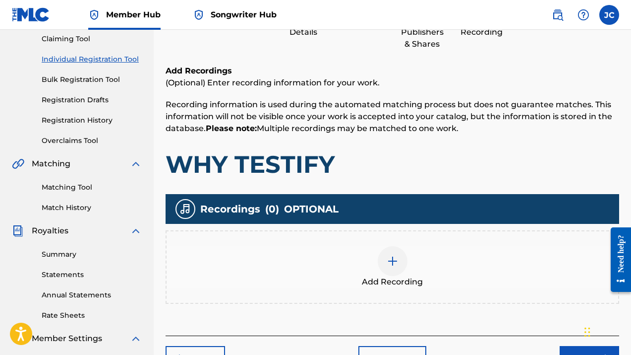
scroll to position [107, 0]
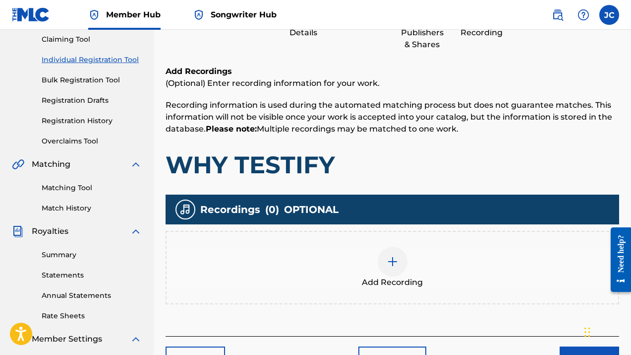
click at [394, 261] on img at bounding box center [393, 261] width 12 height 12
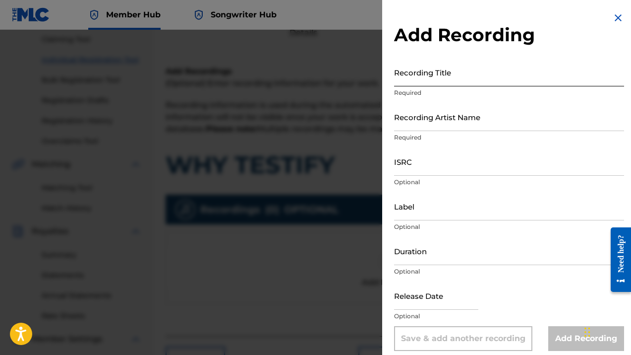
click at [449, 81] on input "Recording Title" at bounding box center [509, 72] width 230 height 28
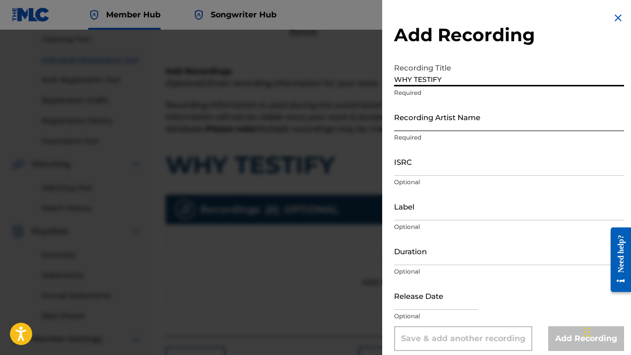
type input "WHY TESTIFY"
click at [451, 125] on input "Recording Artist Name" at bounding box center [509, 117] width 230 height 28
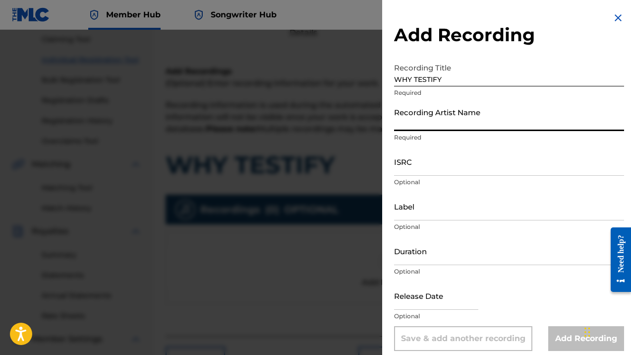
type input "MR. STINKY"
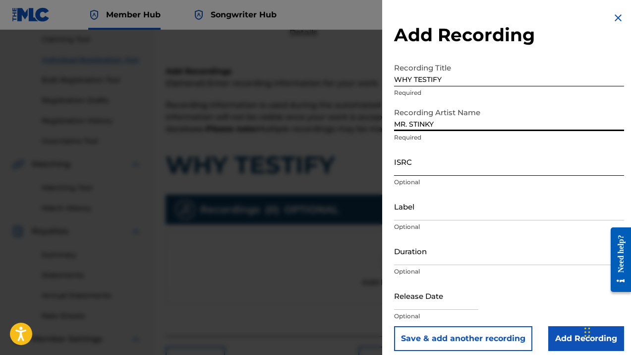
click at [412, 170] on input "ISRC" at bounding box center [509, 161] width 230 height 28
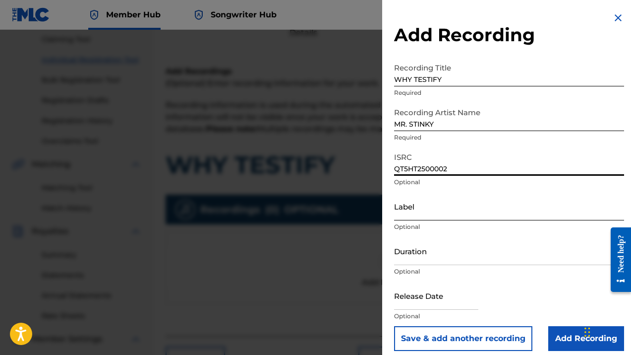
type input "QT5HT2500002"
click at [426, 215] on input "Label" at bounding box center [509, 206] width 230 height 28
type input "VIGALANTY RECORDS"
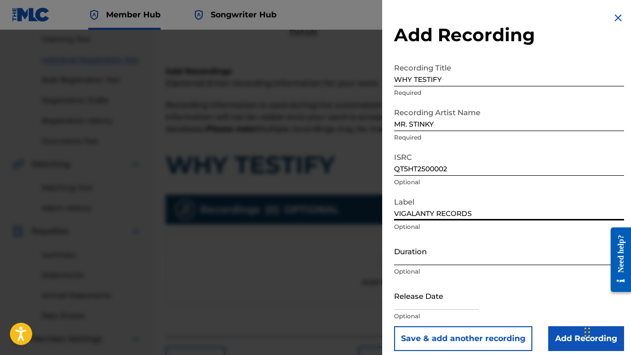
click at [420, 259] on input "Duration" at bounding box center [509, 251] width 230 height 28
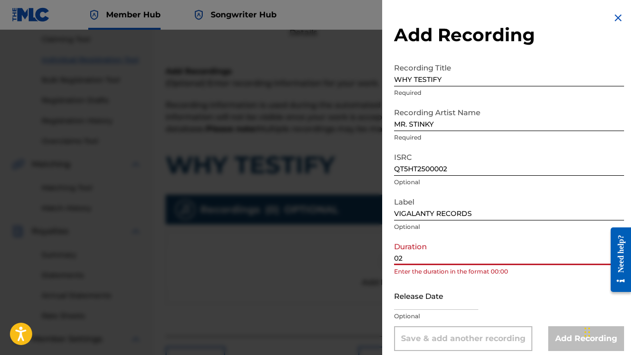
type input "02:31"
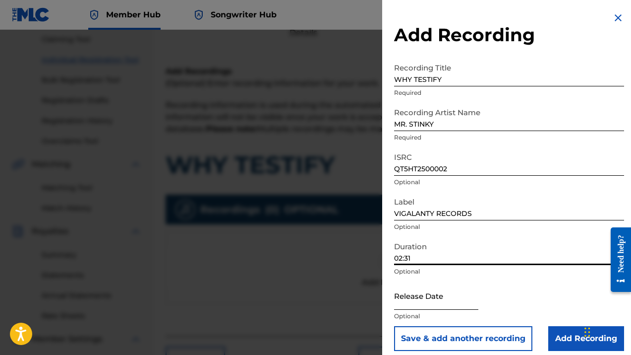
scroll to position [8, 0]
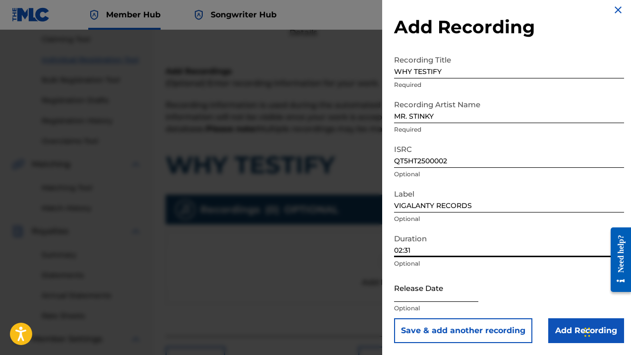
click at [429, 297] on input "text" at bounding box center [436, 287] width 84 height 28
select select "8"
select select "2025"
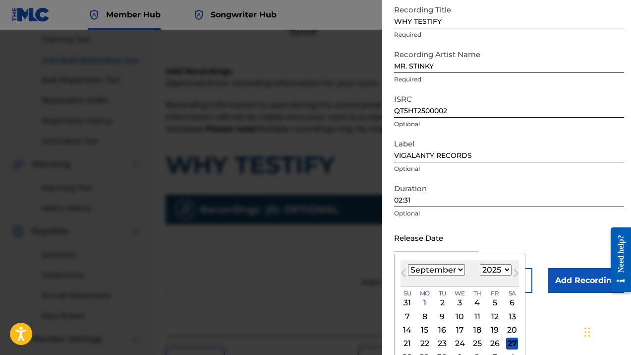
scroll to position [63, 0]
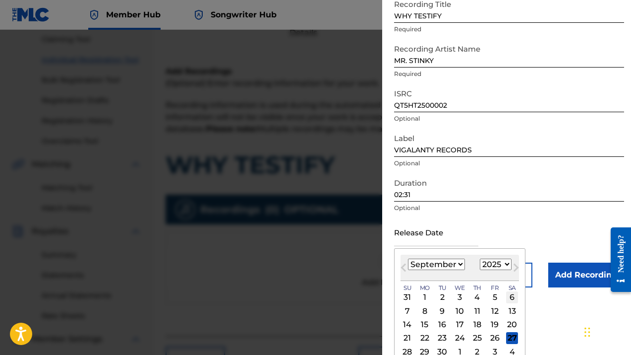
click at [512, 296] on div "6" at bounding box center [512, 297] width 12 height 12
type input "[DATE]"
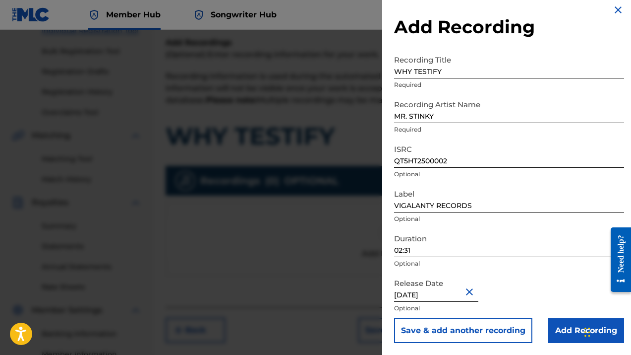
scroll to position [146, 0]
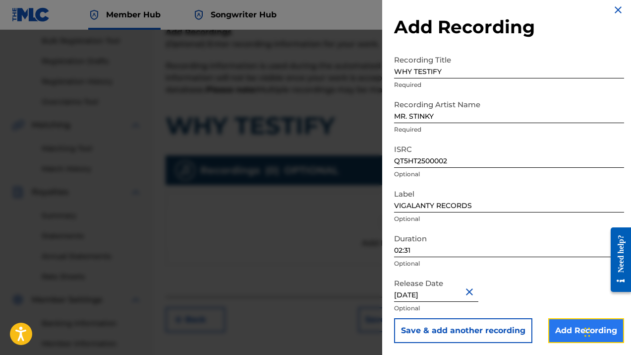
click at [573, 335] on input "Add Recording" at bounding box center [587, 330] width 76 height 25
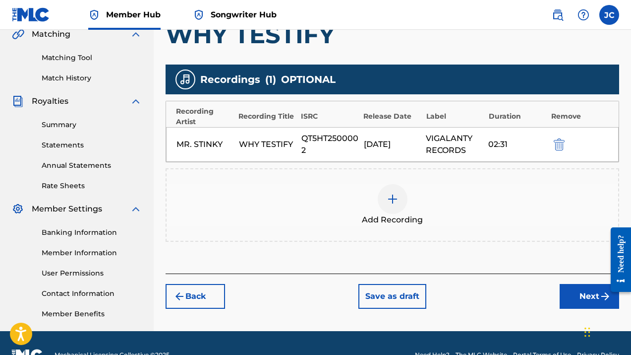
scroll to position [238, 0]
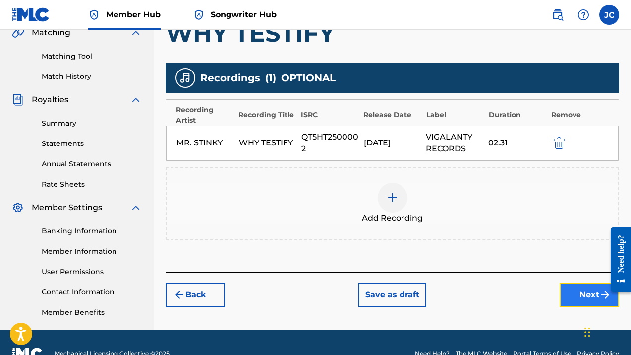
click at [587, 293] on button "Next" at bounding box center [590, 294] width 60 height 25
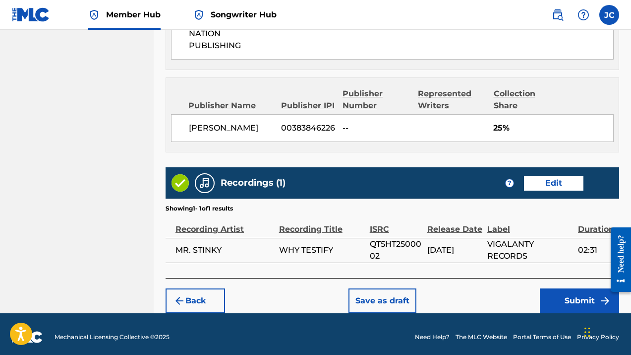
scroll to position [704, 0]
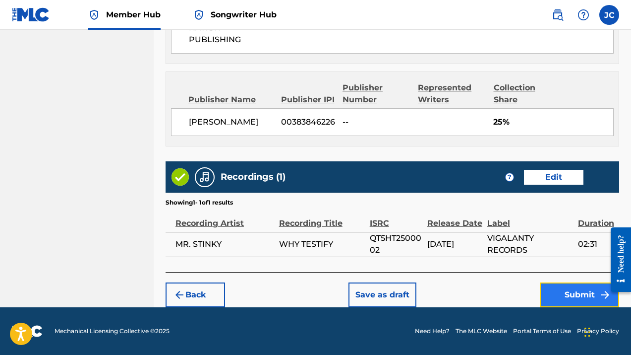
click at [572, 295] on button "Submit" at bounding box center [579, 294] width 79 height 25
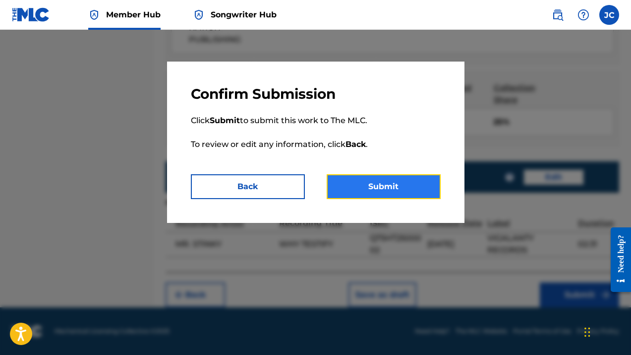
click at [392, 184] on button "Submit" at bounding box center [384, 186] width 114 height 25
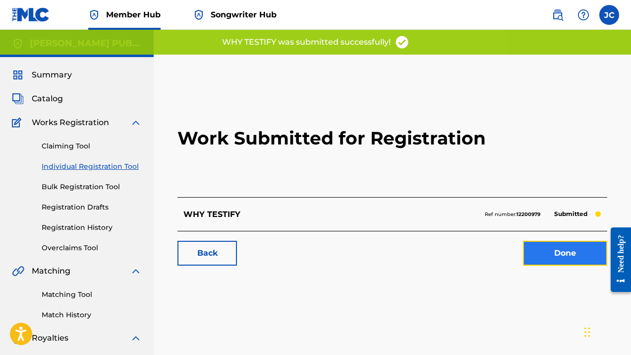
click at [556, 256] on link "Done" at bounding box center [565, 253] width 84 height 25
